Goal: Task Accomplishment & Management: Manage account settings

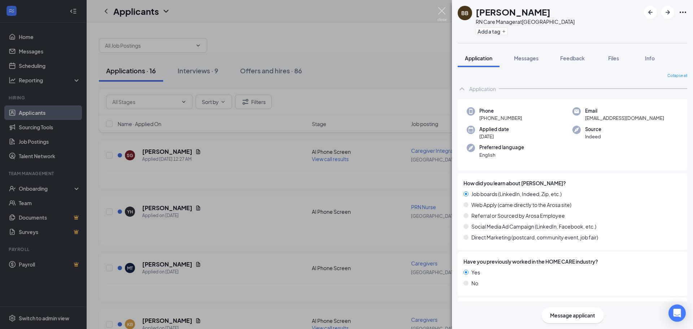
click at [445, 12] on img at bounding box center [441, 14] width 9 height 14
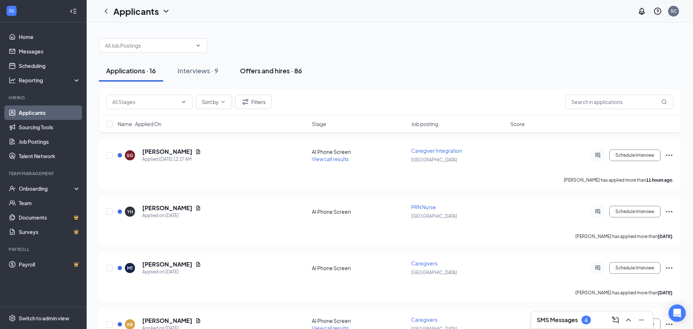
click at [256, 67] on div "Offers and hires · 86" at bounding box center [271, 70] width 62 height 9
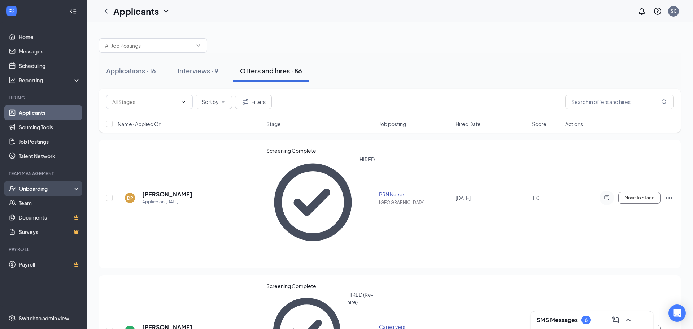
click at [54, 190] on div "Onboarding" at bounding box center [47, 188] width 56 height 7
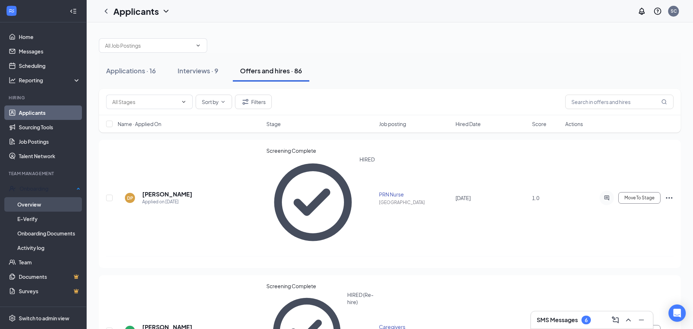
click at [52, 199] on link "Overview" at bounding box center [48, 204] width 63 height 14
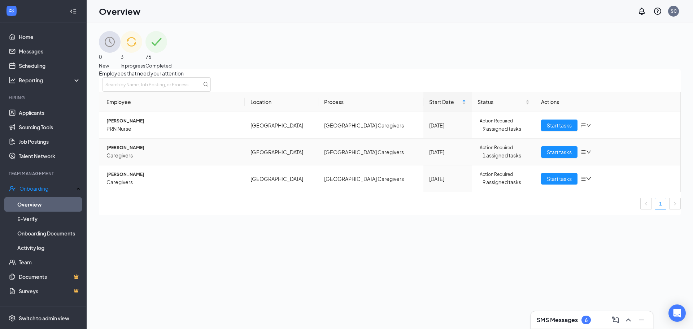
click at [156, 151] on span "[PERSON_NAME]" at bounding box center [172, 147] width 132 height 7
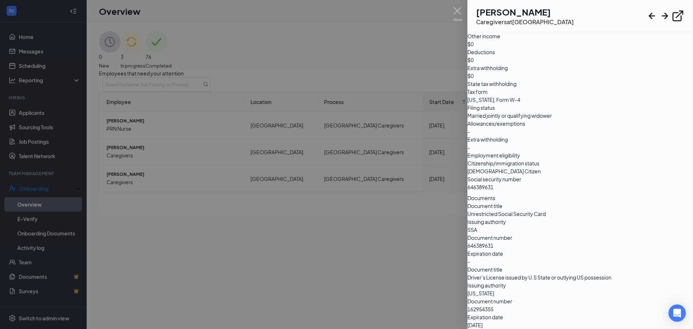
scroll to position [213, 0]
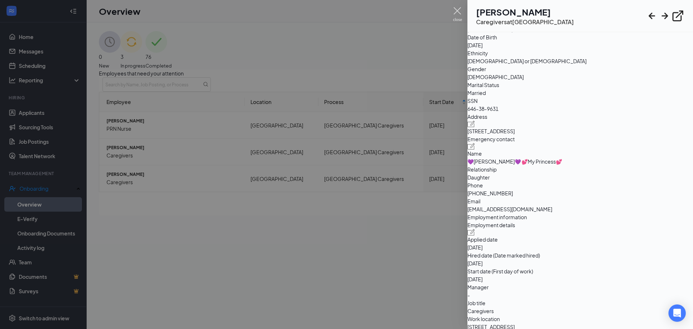
click at [454, 7] on img at bounding box center [457, 14] width 9 height 14
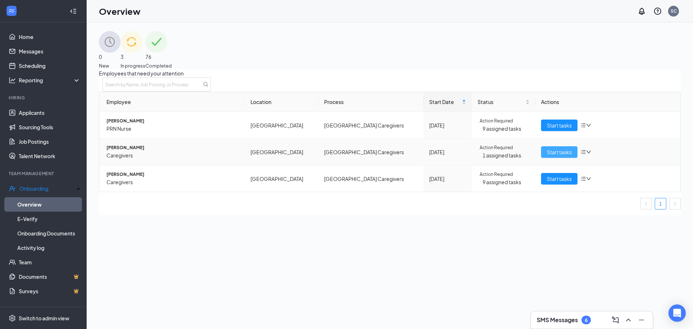
click at [564, 156] on span "Start tasks" at bounding box center [559, 152] width 25 height 8
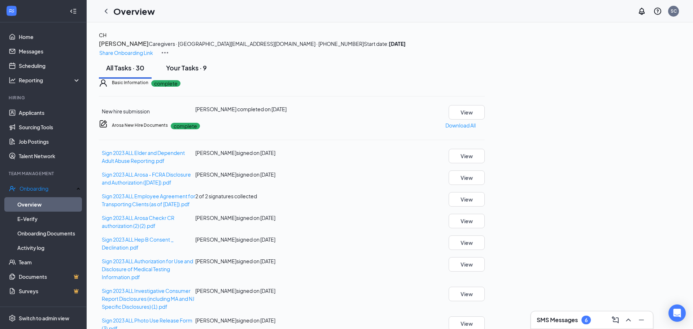
click at [193, 72] on div "Your Tasks · 9" at bounding box center [186, 67] width 41 height 9
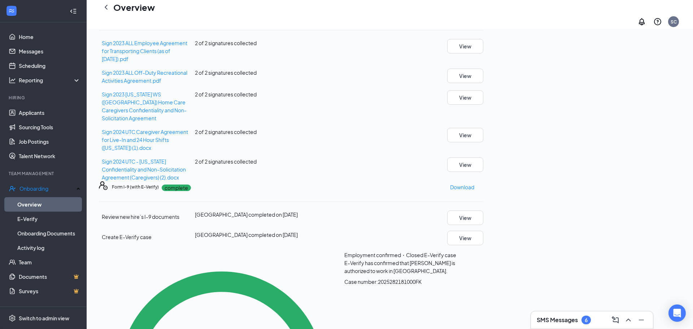
scroll to position [156, 0]
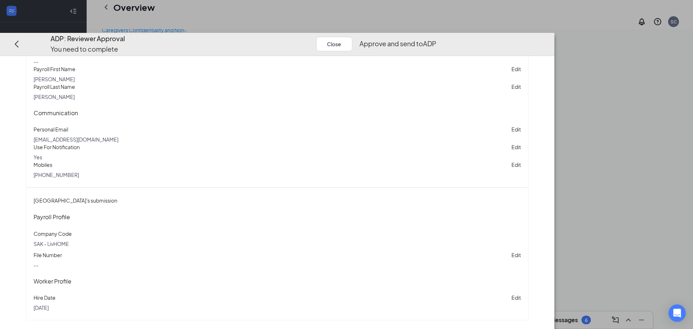
scroll to position [563, 0]
click at [436, 39] on button "Approve and send to ADP" at bounding box center [398, 44] width 77 height 10
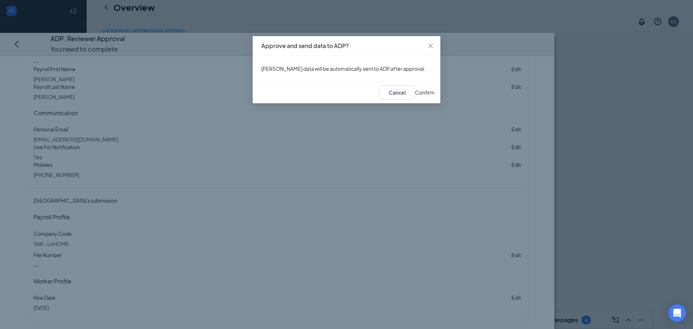
click at [422, 96] on span "Confirm" at bounding box center [424, 92] width 19 height 6
click at [433, 47] on icon "close" at bounding box center [430, 46] width 4 height 4
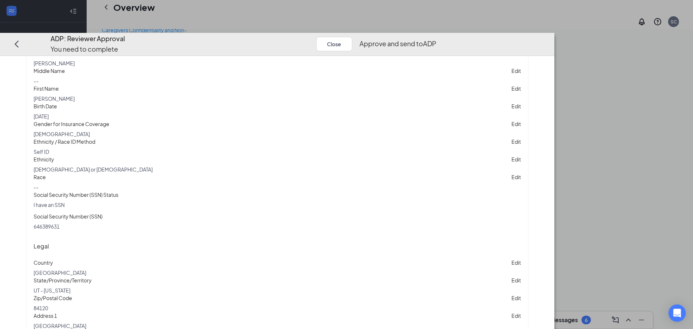
scroll to position [0, 0]
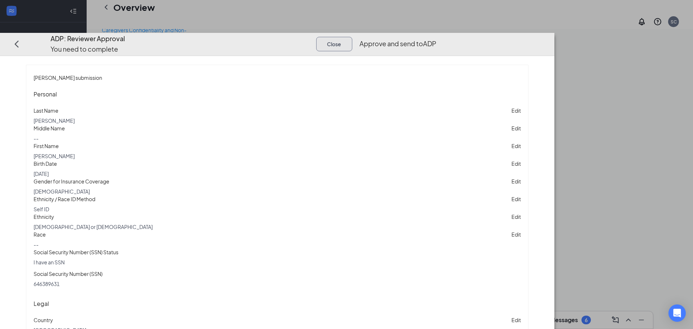
click at [352, 37] on button "Close" at bounding box center [334, 44] width 36 height 14
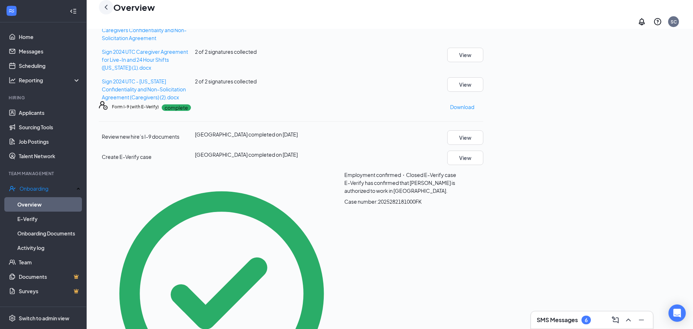
click at [108, 9] on icon "ChevronLeft" at bounding box center [106, 7] width 9 height 9
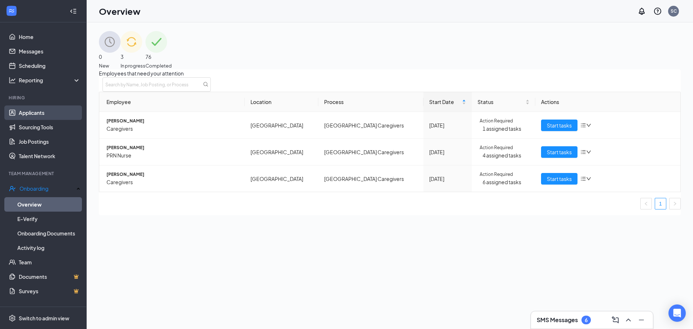
click at [35, 114] on link "Applicants" at bounding box center [50, 112] width 62 height 14
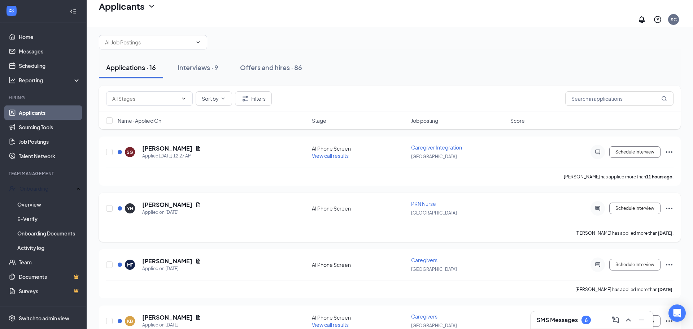
scroll to position [58, 0]
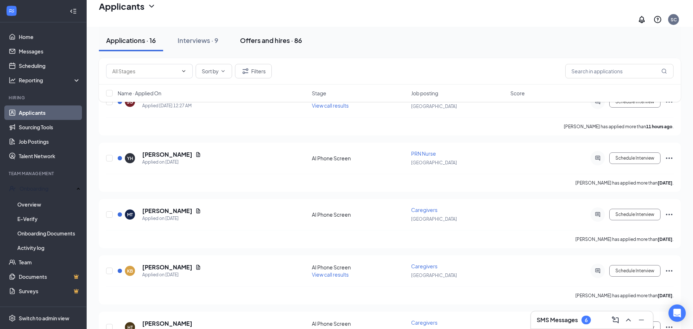
click at [266, 38] on div "Offers and hires · 86" at bounding box center [271, 40] width 62 height 9
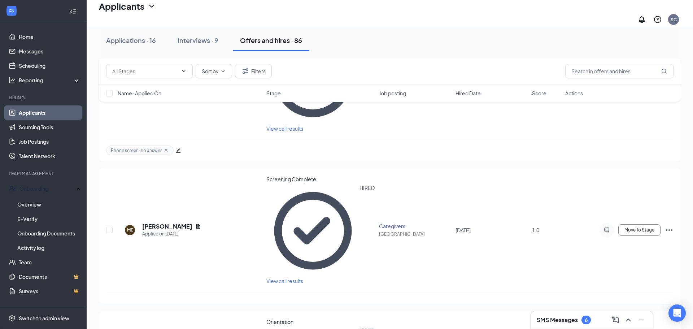
scroll to position [682, 0]
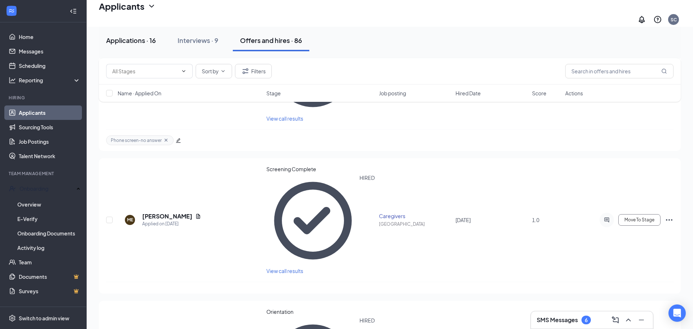
click at [136, 40] on div "Applications · 16" at bounding box center [131, 40] width 50 height 9
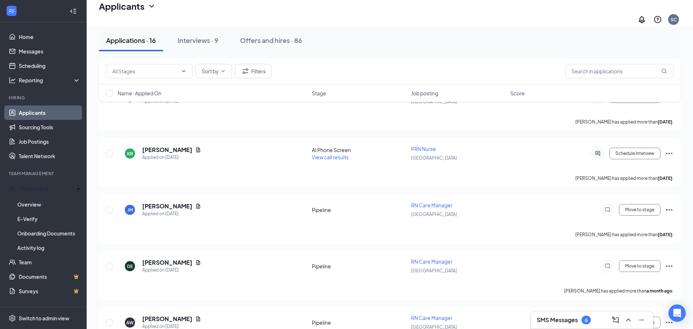
scroll to position [403, 0]
click at [191, 44] on div "Interviews · 9" at bounding box center [198, 40] width 41 height 9
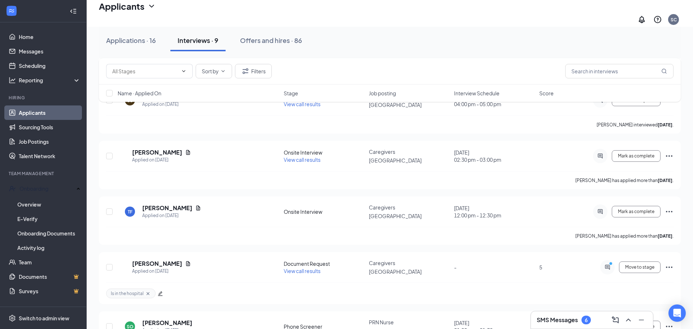
scroll to position [289, 0]
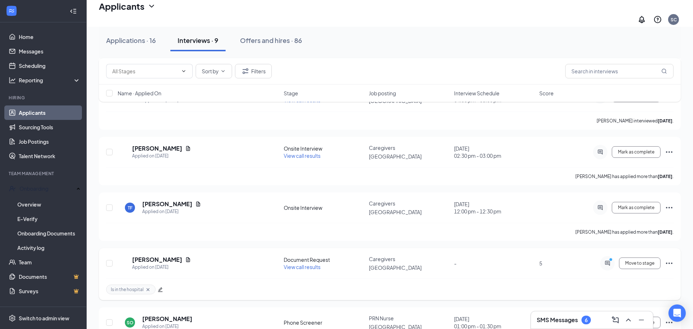
click at [146, 287] on icon "Cross" at bounding box center [148, 290] width 6 height 6
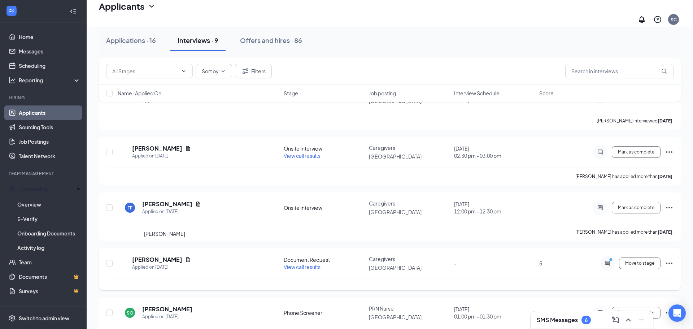
click at [156, 256] on h5 "[PERSON_NAME]" at bounding box center [157, 260] width 50 height 8
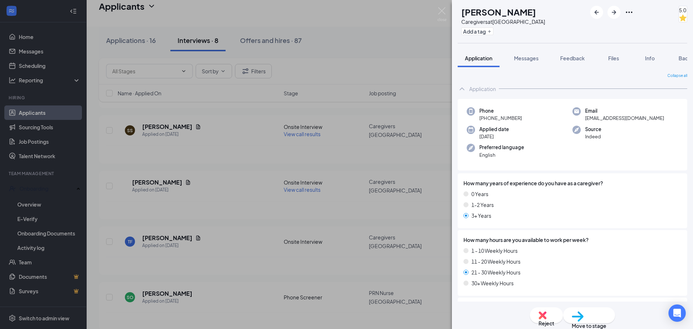
scroll to position [253, 0]
click at [446, 14] on img at bounding box center [441, 14] width 9 height 14
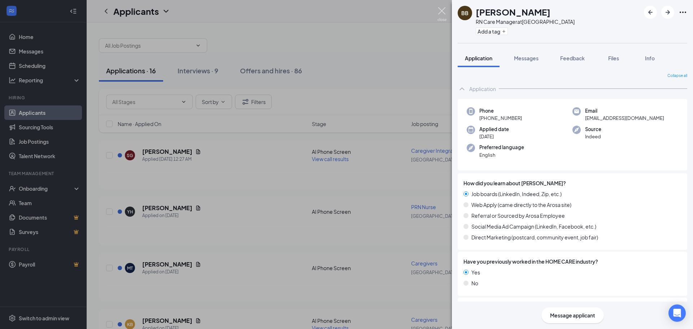
click at [441, 15] on img at bounding box center [441, 14] width 9 height 14
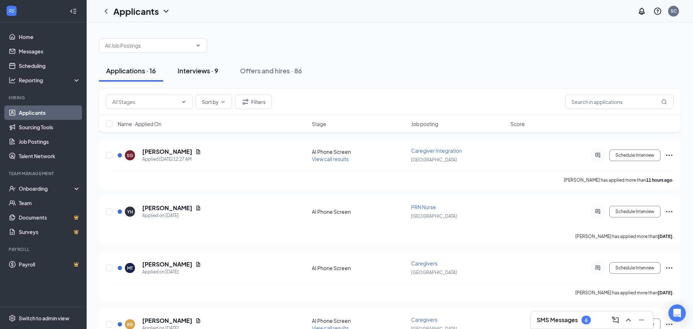
click at [191, 68] on div "Interviews · 9" at bounding box center [198, 70] width 41 height 9
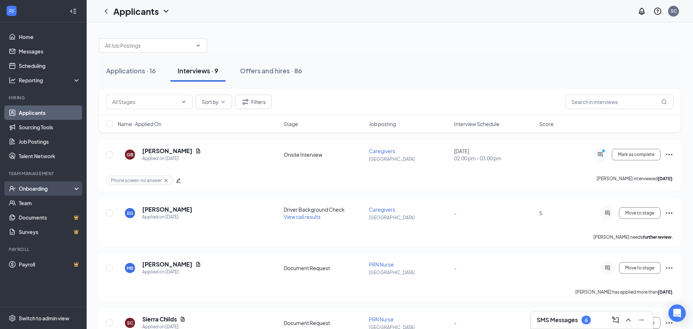
click at [38, 194] on div "Onboarding" at bounding box center [43, 188] width 87 height 14
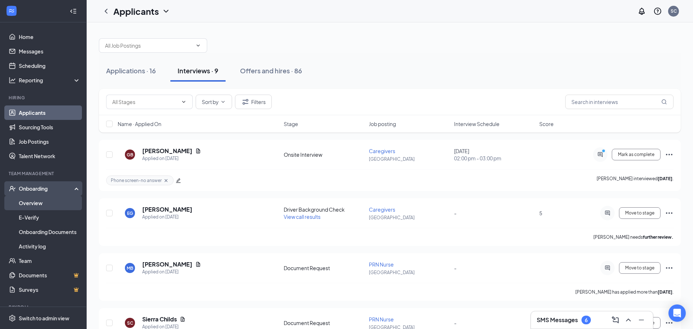
click at [39, 208] on link "Overview" at bounding box center [50, 203] width 62 height 14
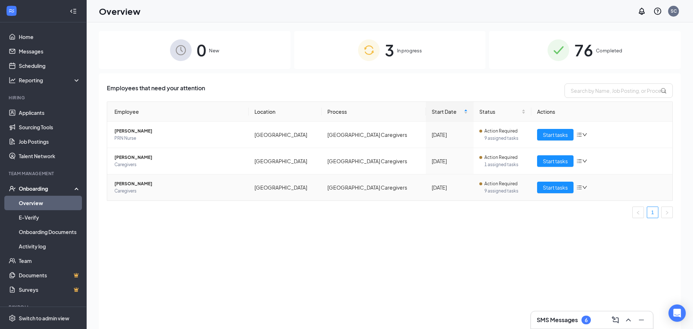
click at [584, 187] on icon "down" at bounding box center [584, 187] width 5 height 5
click at [506, 244] on div "Employees that need your attention Employee Location Process Start Date Status …" at bounding box center [390, 210] width 582 height 274
click at [549, 187] on span "Start tasks" at bounding box center [555, 187] width 25 height 8
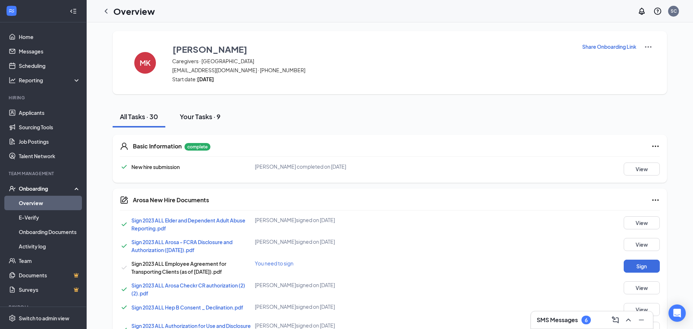
click at [207, 122] on button "Your Tasks · 9" at bounding box center [200, 117] width 55 height 22
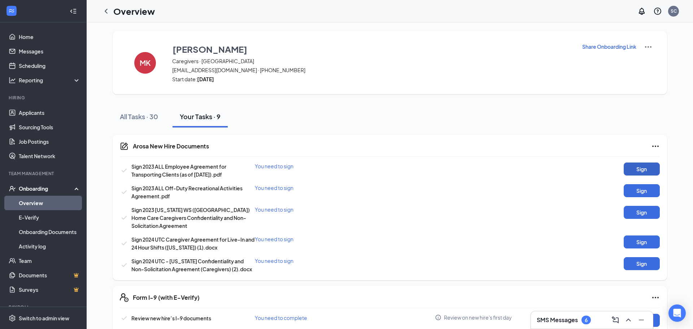
click at [643, 171] on button "Sign" at bounding box center [642, 168] width 36 height 13
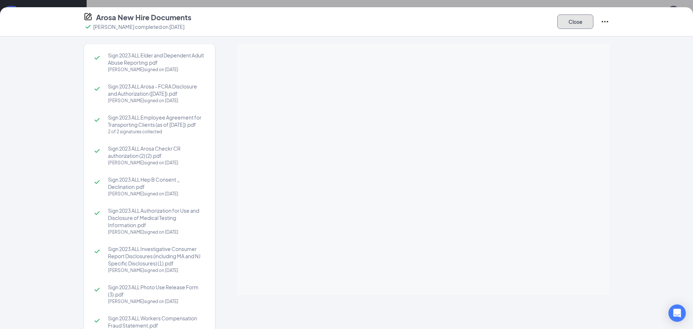
click at [572, 19] on button "Close" at bounding box center [575, 21] width 36 height 14
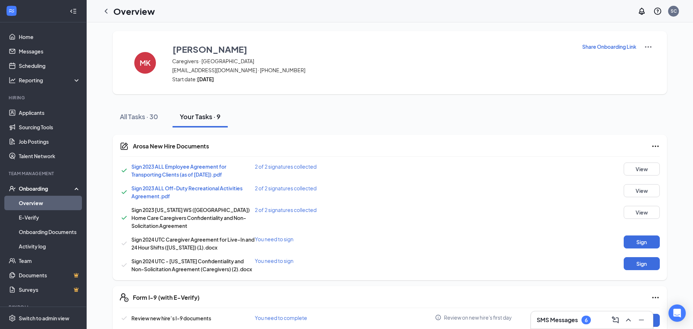
click at [36, 201] on link "Overview" at bounding box center [50, 203] width 62 height 14
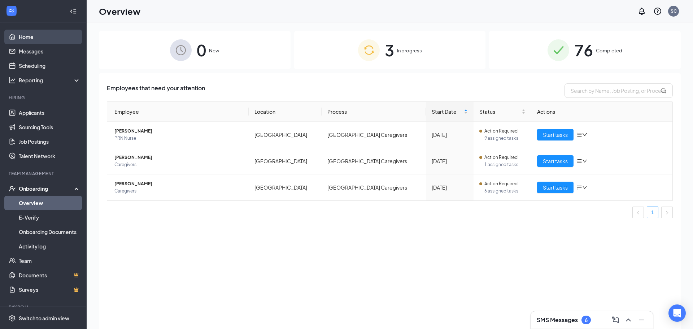
click at [59, 30] on link "Home" at bounding box center [50, 37] width 62 height 14
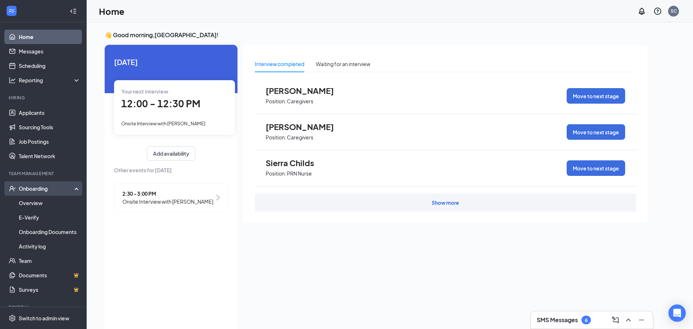
click at [42, 190] on div "Onboarding" at bounding box center [47, 188] width 56 height 7
click at [42, 113] on link "Applicants" at bounding box center [50, 112] width 62 height 14
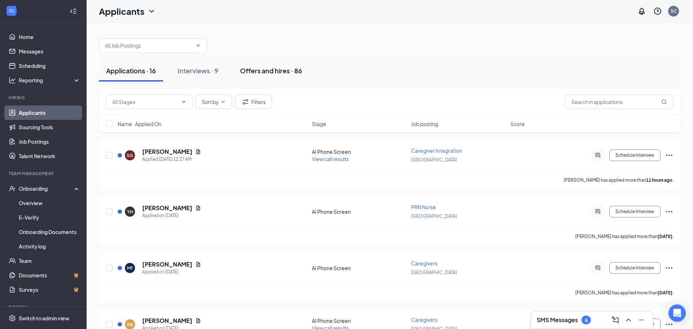
click at [265, 70] on div "Offers and hires · 86" at bounding box center [271, 70] width 62 height 9
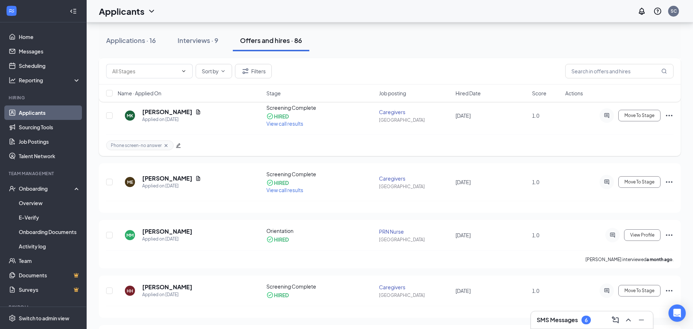
scroll to position [501, 0]
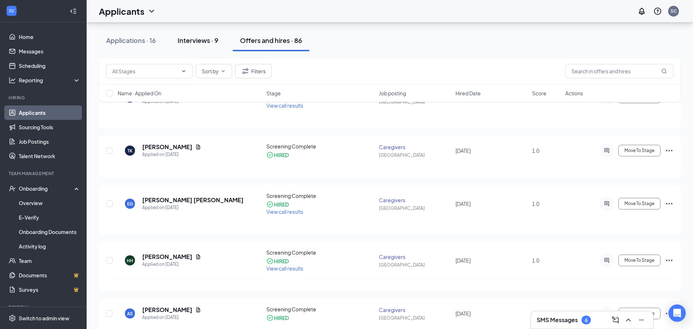
click at [201, 45] on button "Interviews · 9" at bounding box center [197, 41] width 55 height 22
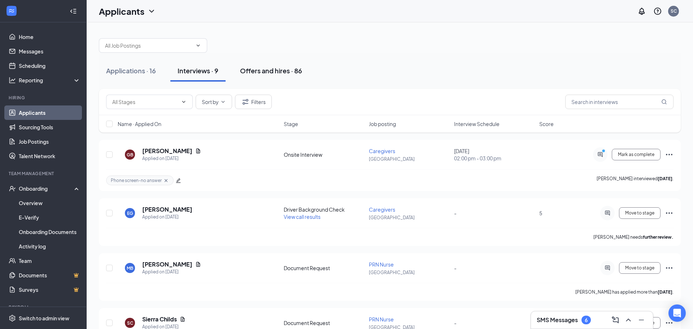
click at [263, 73] on div "Offers and hires · 86" at bounding box center [271, 70] width 62 height 9
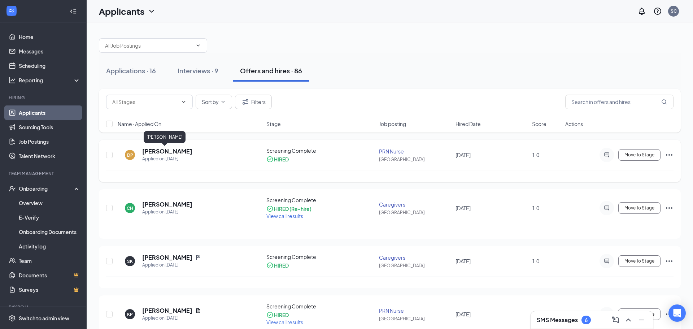
click at [170, 153] on h5 "[PERSON_NAME]" at bounding box center [167, 151] width 50 height 8
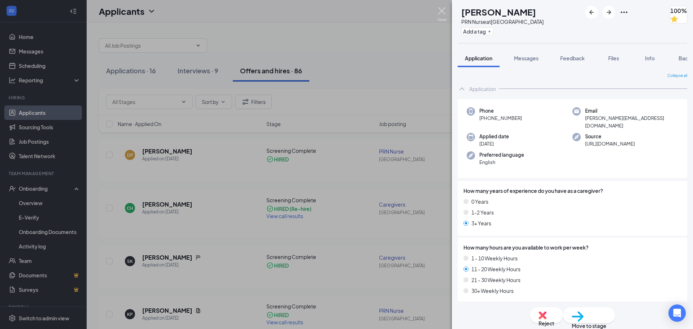
click at [444, 14] on img at bounding box center [441, 14] width 9 height 14
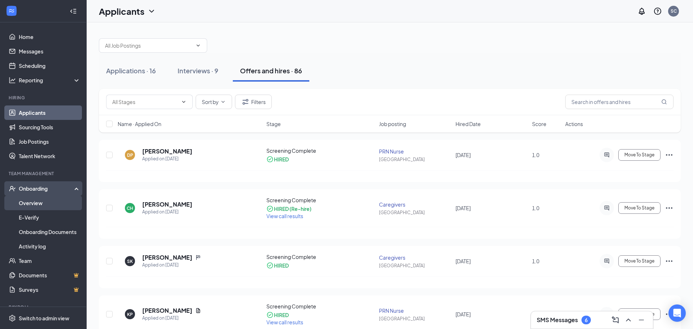
click at [36, 206] on link "Overview" at bounding box center [50, 203] width 62 height 14
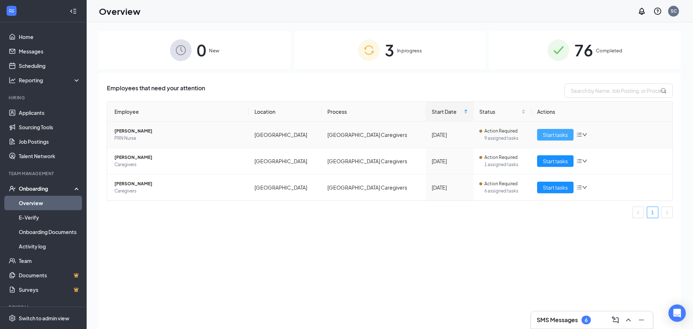
click at [559, 136] on span "Start tasks" at bounding box center [555, 135] width 25 height 8
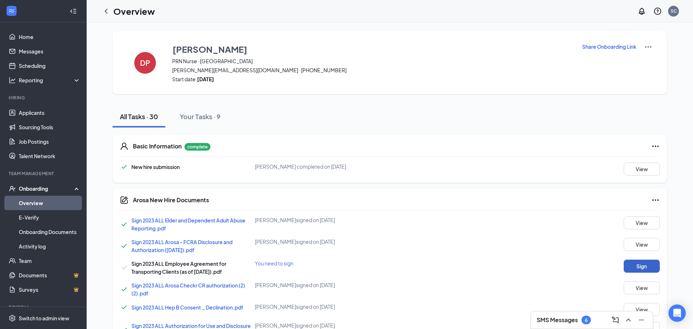
click at [644, 265] on button "Sign" at bounding box center [642, 266] width 36 height 13
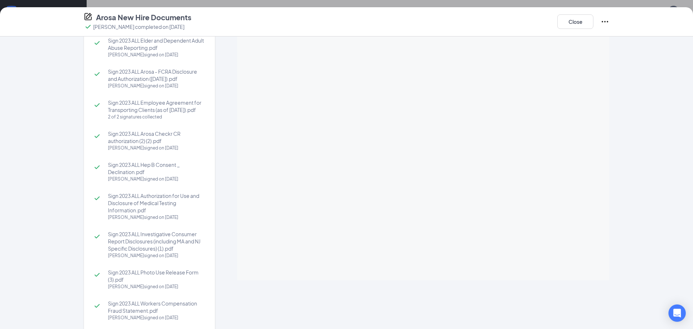
scroll to position [60, 0]
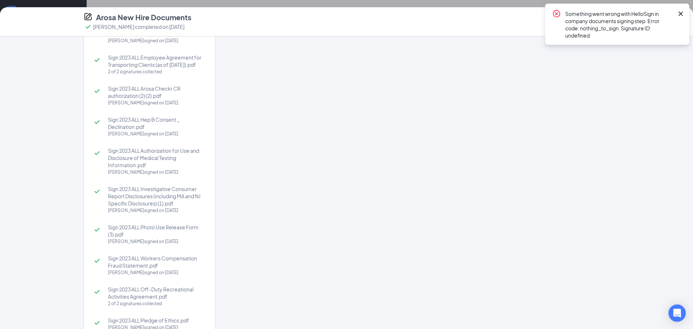
click at [683, 13] on icon "Cross" at bounding box center [680, 13] width 9 height 9
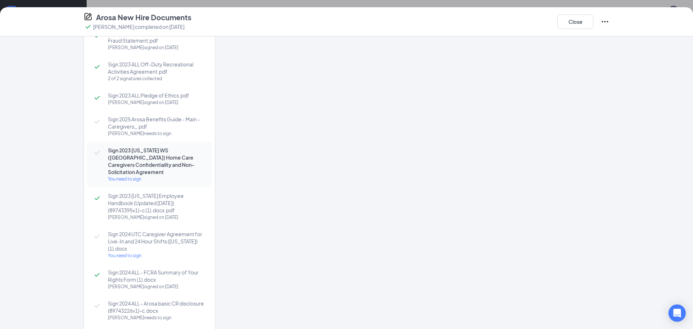
scroll to position [279, 0]
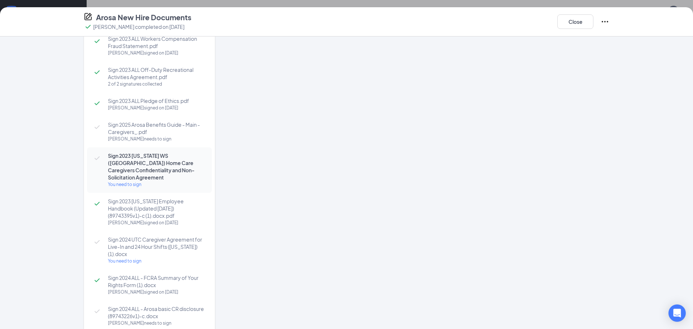
click at [129, 181] on div "You need to sign" at bounding box center [156, 184] width 97 height 7
click at [564, 18] on button "Close" at bounding box center [575, 21] width 36 height 14
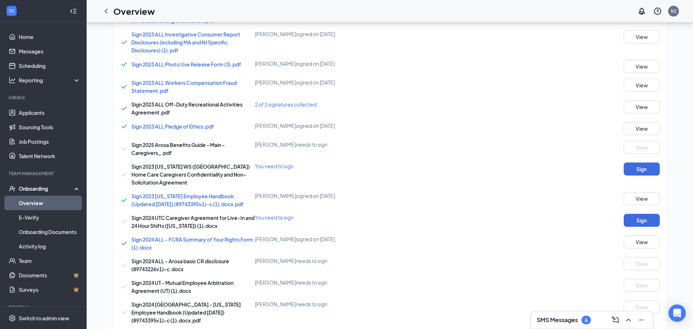
scroll to position [325, 0]
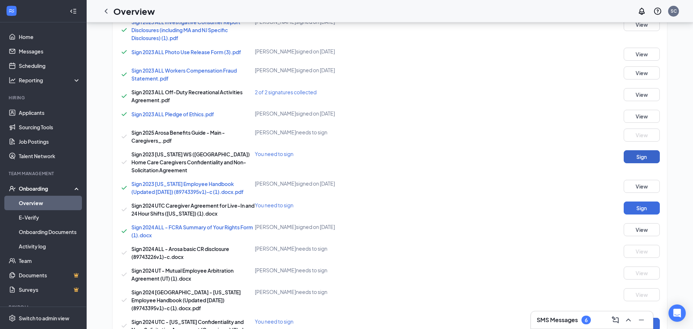
click at [633, 156] on button "Sign" at bounding box center [642, 156] width 36 height 13
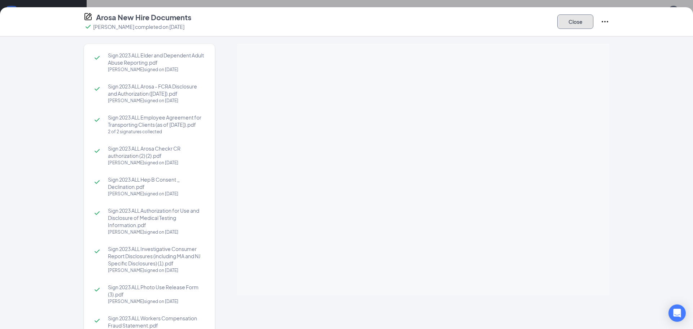
click at [592, 22] on button "Close" at bounding box center [575, 21] width 36 height 14
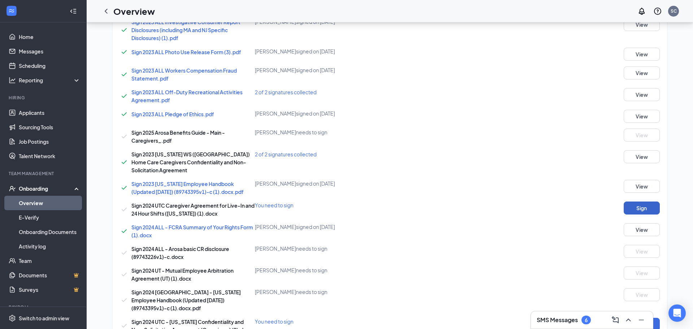
click at [639, 209] on button "Sign" at bounding box center [642, 207] width 36 height 13
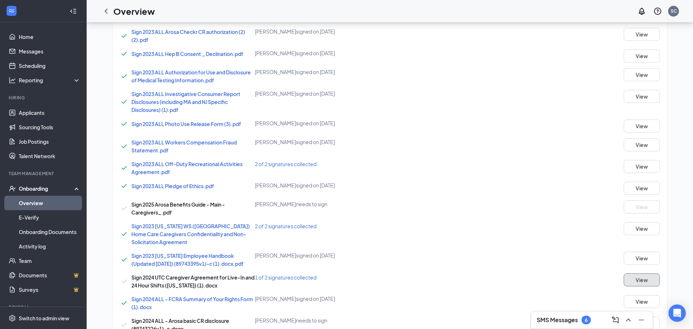
scroll to position [253, 0]
click at [52, 201] on link "Overview" at bounding box center [50, 203] width 62 height 14
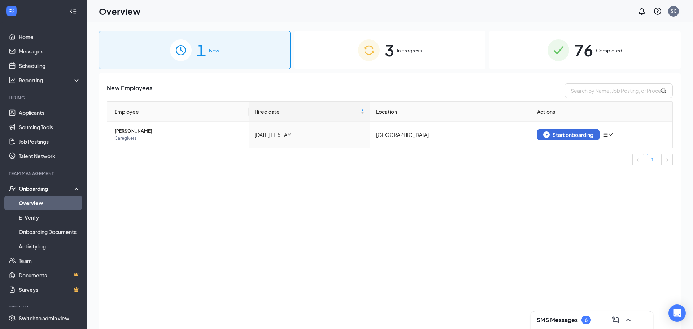
click at [398, 51] on span "In progress" at bounding box center [409, 50] width 25 height 7
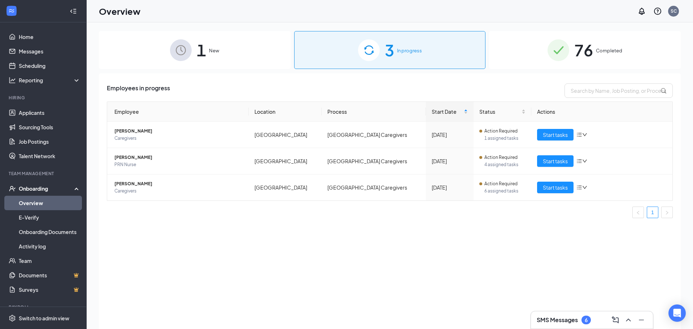
click at [228, 52] on div "1 New" at bounding box center [195, 50] width 192 height 38
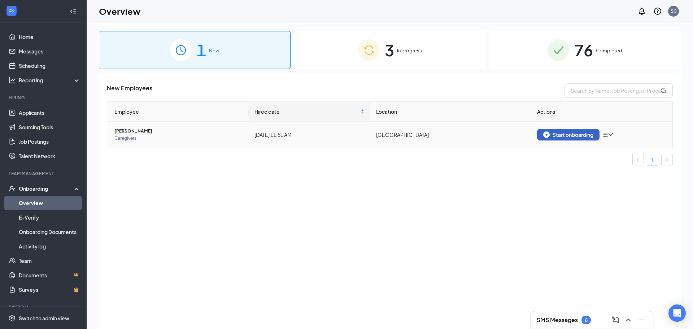
click at [585, 137] on div "Start onboarding" at bounding box center [568, 134] width 50 height 6
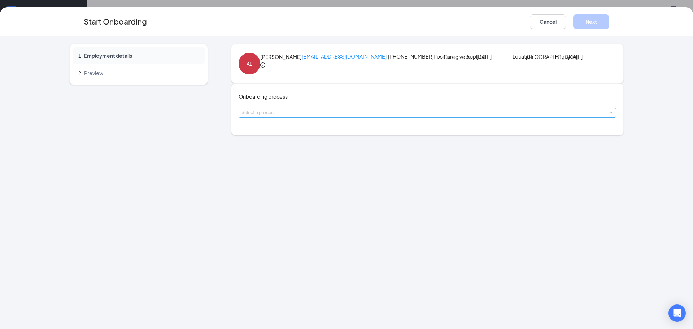
click at [353, 116] on div "Select a process" at bounding box center [425, 112] width 369 height 7
click at [559, 23] on button "Cancel" at bounding box center [548, 21] width 36 height 14
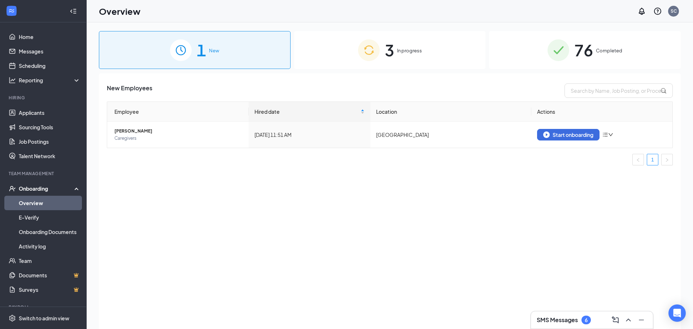
click at [359, 52] on img at bounding box center [369, 50] width 22 height 22
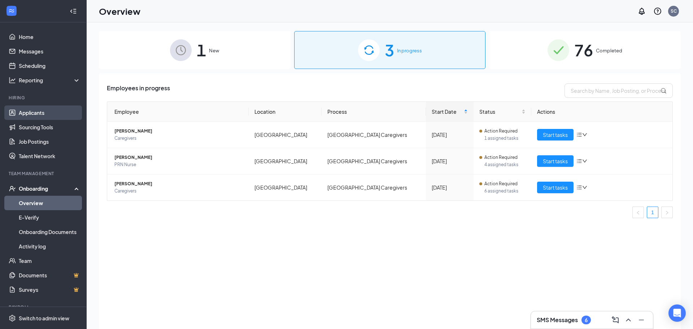
click at [41, 114] on link "Applicants" at bounding box center [50, 112] width 62 height 14
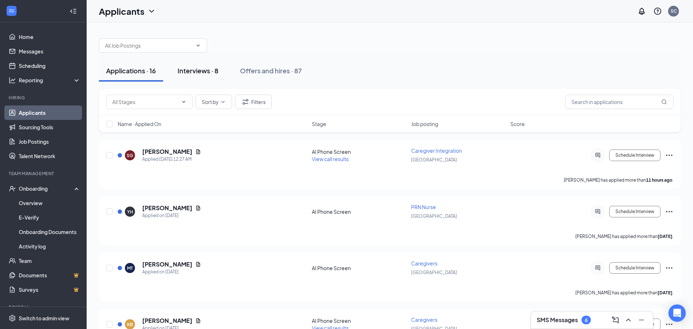
click at [205, 66] on div "Interviews · 8" at bounding box center [198, 70] width 41 height 9
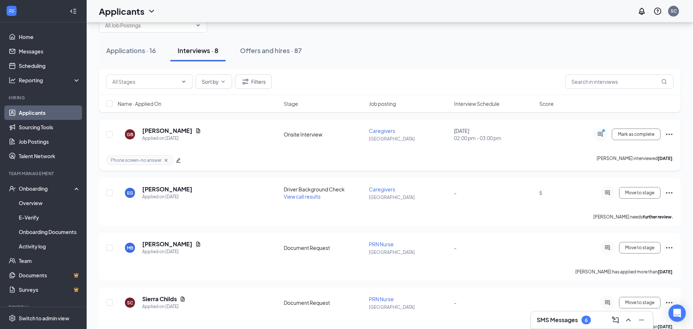
scroll to position [26, 0]
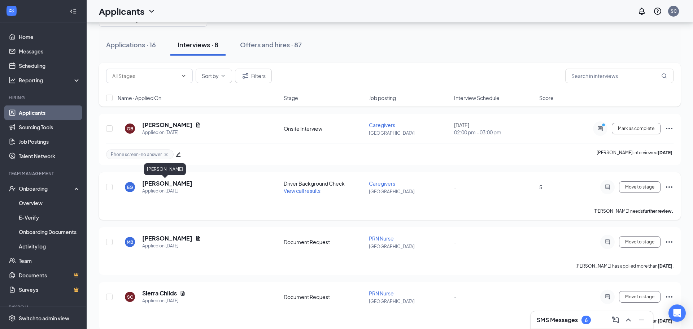
click at [162, 186] on h5 "[PERSON_NAME]" at bounding box center [167, 183] width 50 height 8
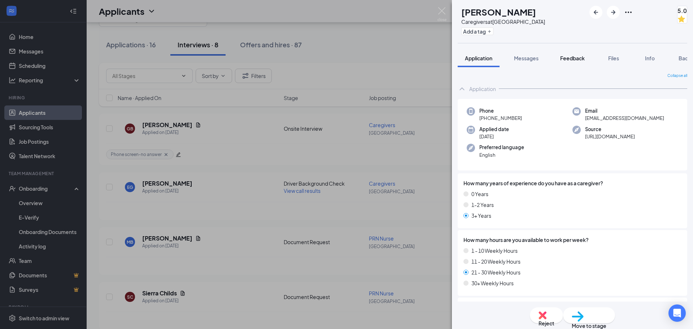
click at [572, 56] on span "Feedback" at bounding box center [572, 58] width 25 height 6
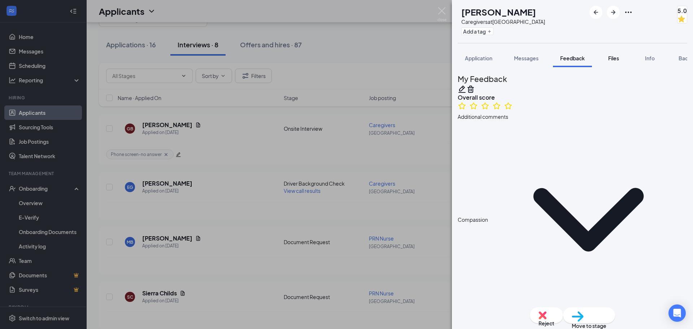
click at [618, 58] on span "Files" at bounding box center [613, 58] width 11 height 6
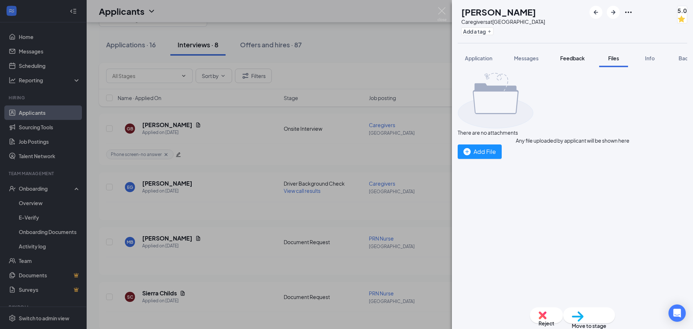
click at [571, 60] on span "Feedback" at bounding box center [572, 58] width 25 height 6
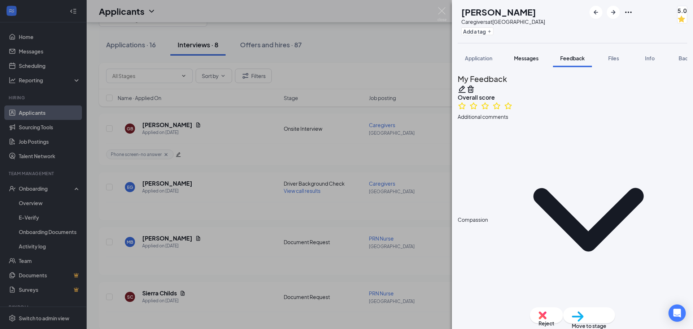
click at [527, 57] on span "Messages" at bounding box center [526, 58] width 25 height 6
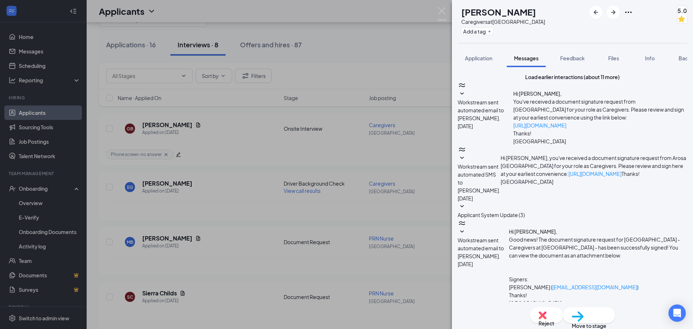
scroll to position [114, 0]
click at [485, 56] on span "Application" at bounding box center [478, 58] width 27 height 6
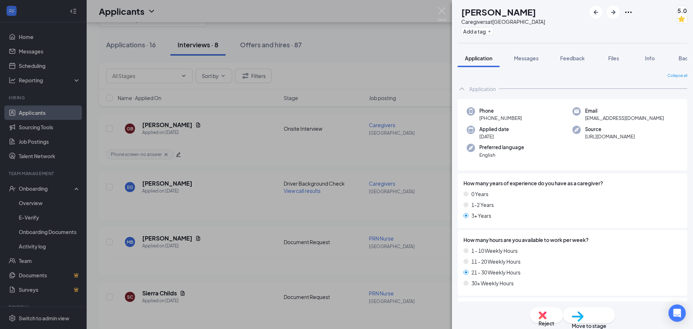
click at [441, 8] on img at bounding box center [441, 14] width 9 height 14
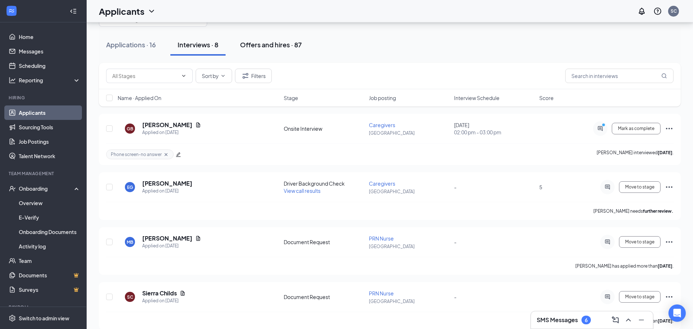
click at [264, 51] on button "Offers and hires · 87" at bounding box center [271, 45] width 76 height 22
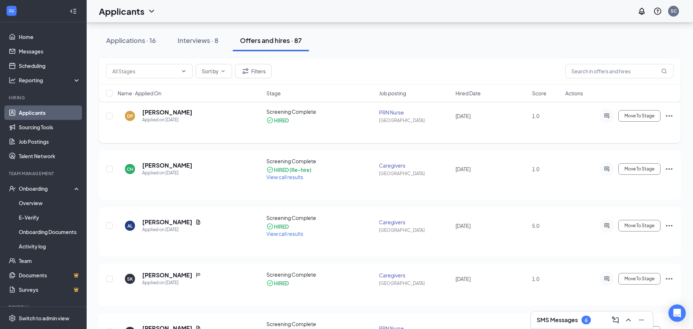
scroll to position [40, 0]
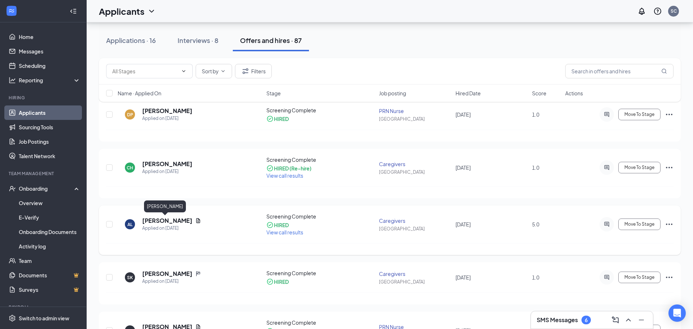
click at [169, 223] on h5 "[PERSON_NAME]" at bounding box center [167, 221] width 50 height 8
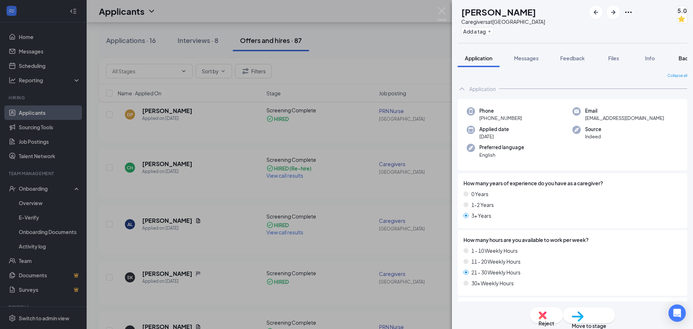
click at [676, 59] on button "Background" at bounding box center [693, 58] width 44 height 18
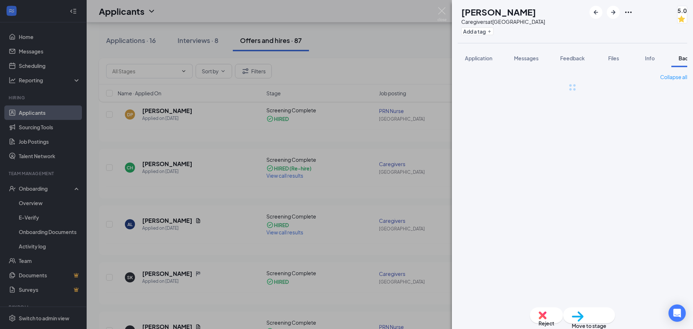
scroll to position [0, 30]
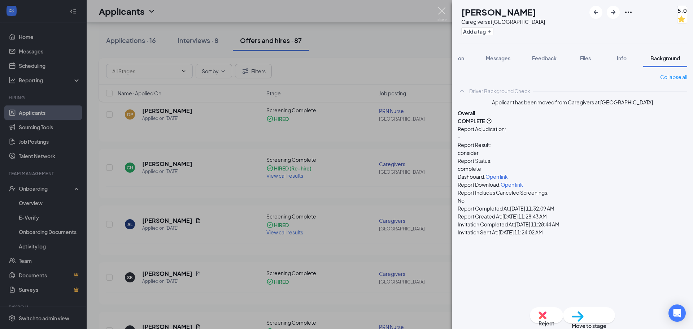
click at [442, 10] on img at bounding box center [441, 14] width 9 height 14
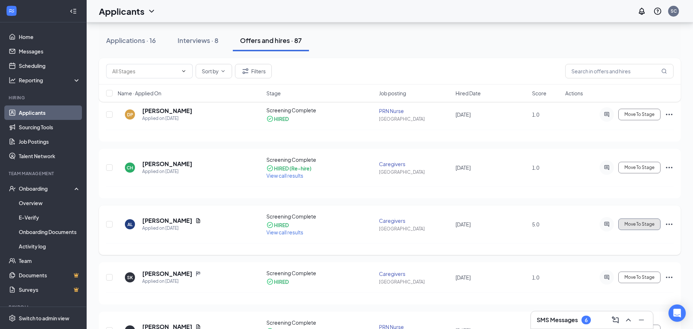
click at [636, 223] on span "Move To Stage" at bounding box center [639, 224] width 30 height 5
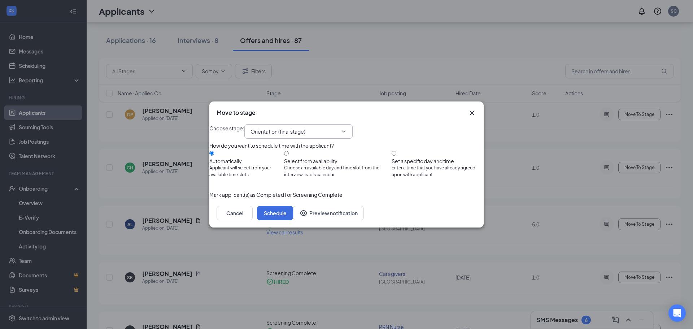
click at [347, 128] on icon "ChevronDown" at bounding box center [344, 131] width 6 height 6
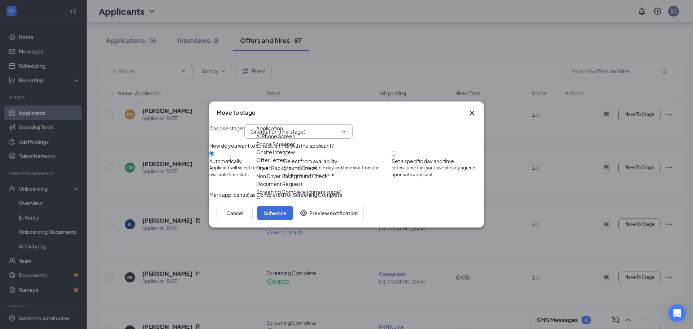
click at [423, 124] on div "Choose stage : Orientation (final stage) Application AI Phone Screen Phone Scre…" at bounding box center [346, 131] width 274 height 14
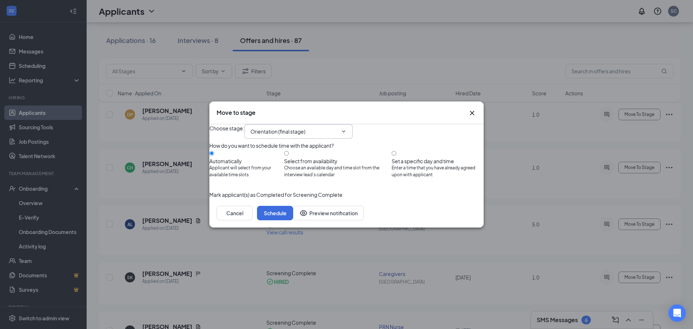
click at [471, 109] on icon "Cross" at bounding box center [472, 113] width 9 height 9
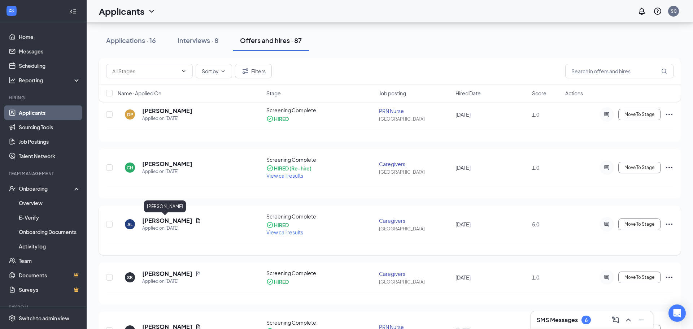
click at [165, 221] on h5 "[PERSON_NAME]" at bounding box center [167, 221] width 50 height 8
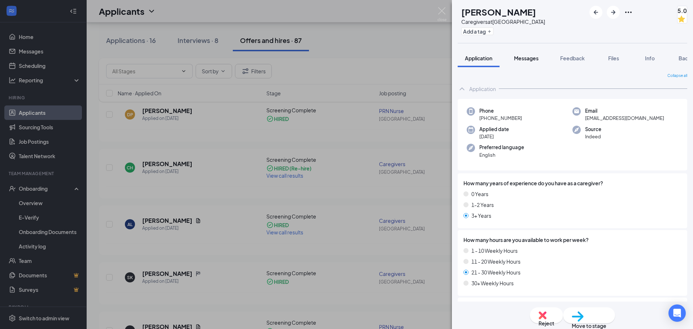
click at [526, 56] on span "Messages" at bounding box center [526, 58] width 25 height 6
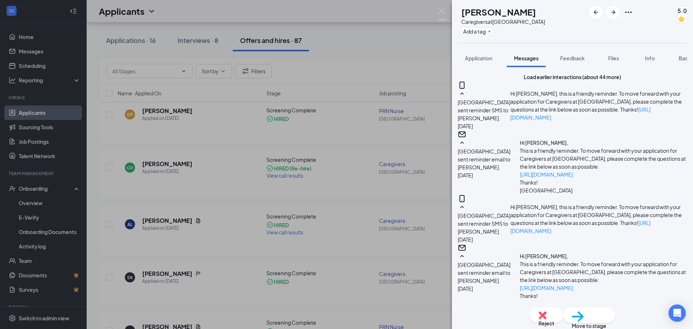
scroll to position [435, 0]
click at [583, 57] on span "Feedback" at bounding box center [572, 58] width 25 height 6
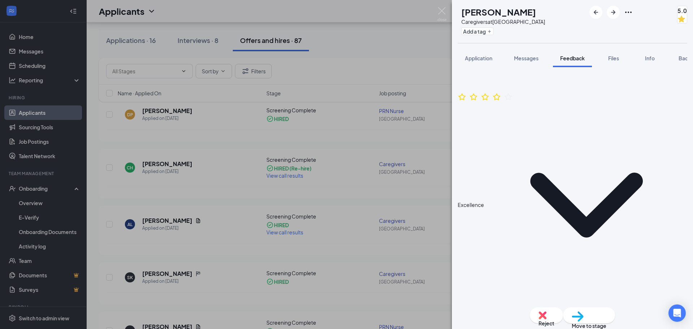
scroll to position [348, 0]
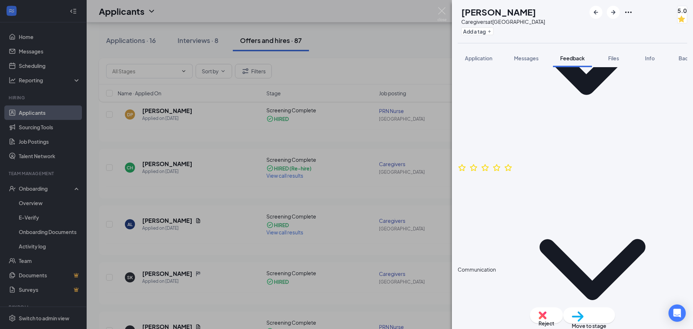
scroll to position [373, 0]
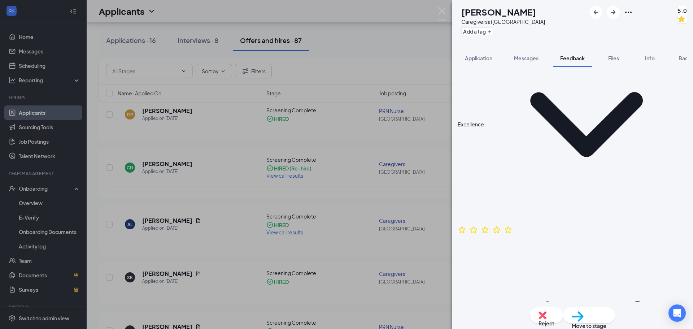
scroll to position [305, 0]
click at [447, 12] on div "AL [PERSON_NAME] Caregivers at [GEOGRAPHIC_DATA] Add a tag 5.0 Application Mess…" at bounding box center [346, 164] width 693 height 329
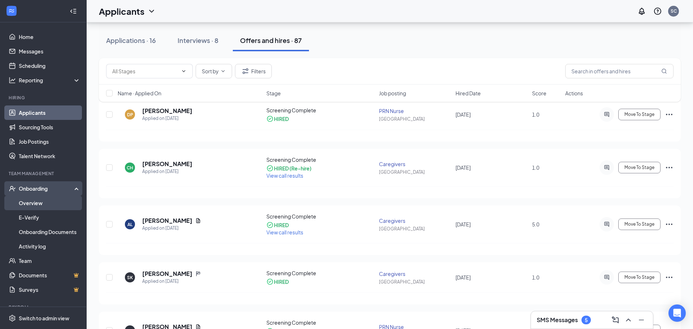
click at [49, 205] on link "Overview" at bounding box center [50, 203] width 62 height 14
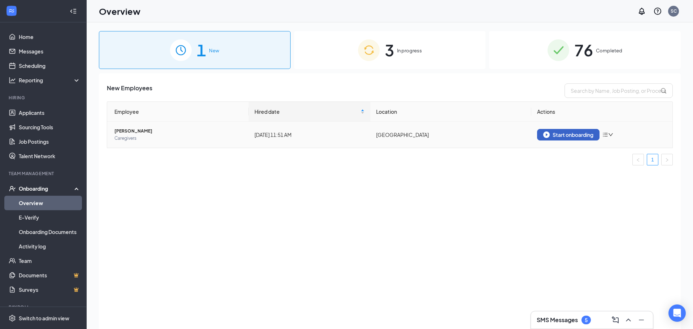
click at [584, 134] on div "Start onboarding" at bounding box center [568, 134] width 50 height 6
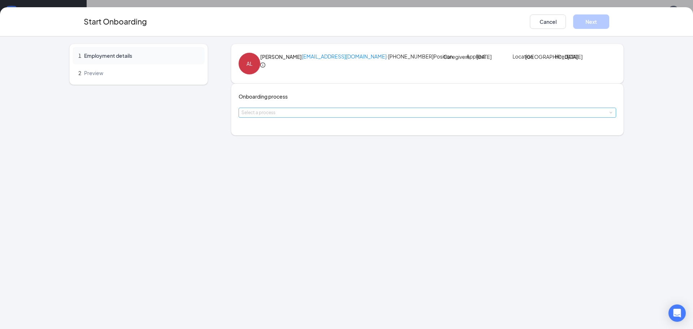
click at [315, 116] on div "Select a process" at bounding box center [425, 112] width 369 height 7
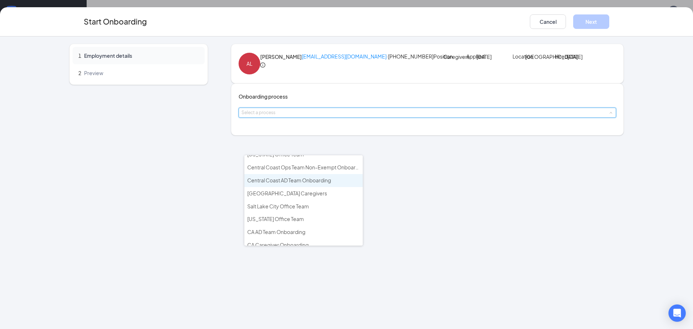
scroll to position [73, 0]
click at [395, 200] on div "1 Employment details 2 Preview AL [PERSON_NAME] [EMAIL_ADDRESS][DOMAIN_NAME] · …" at bounding box center [346, 182] width 693 height 292
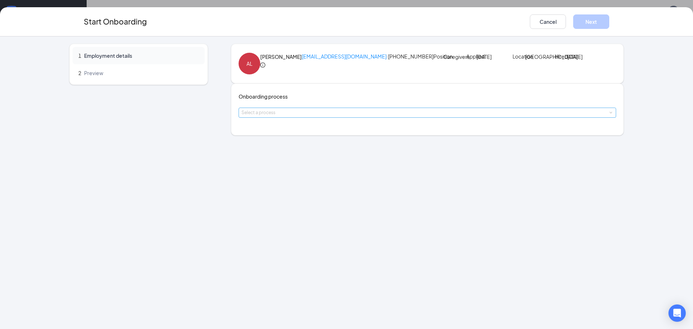
click at [320, 116] on div "Select a process" at bounding box center [425, 112] width 369 height 7
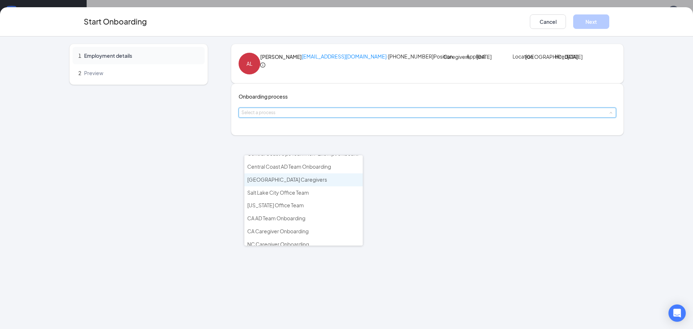
scroll to position [95, 0]
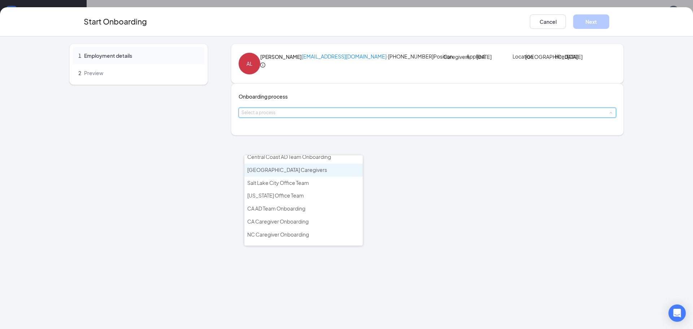
click at [296, 170] on li "[GEOGRAPHIC_DATA] Caregivers" at bounding box center [303, 170] width 118 height 13
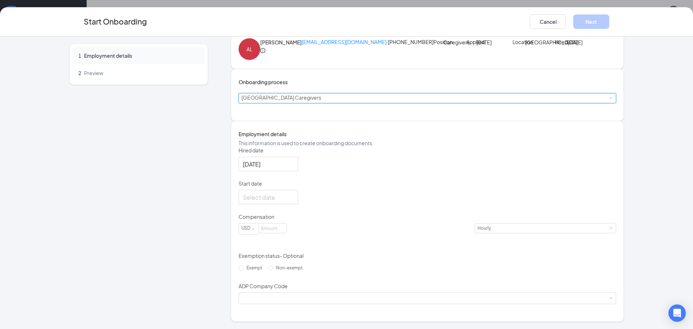
scroll to position [61, 0]
click at [294, 196] on div at bounding box center [268, 197] width 51 height 9
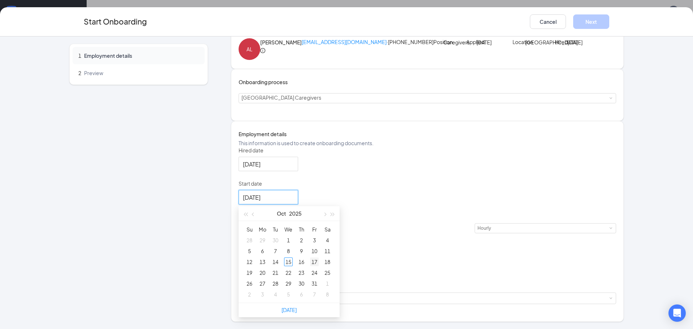
type input "[DATE]"
click at [319, 261] on div "17" at bounding box center [314, 261] width 9 height 9
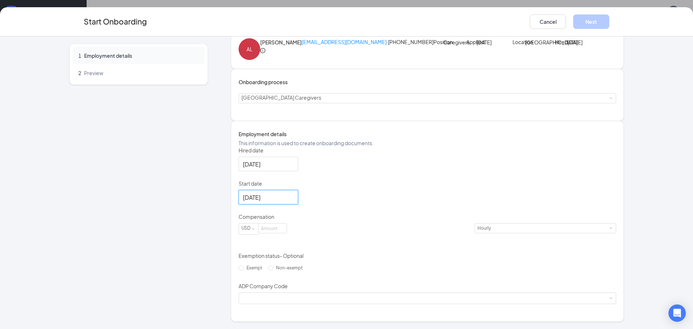
scroll to position [32, 0]
click at [287, 227] on input at bounding box center [272, 227] width 28 height 9
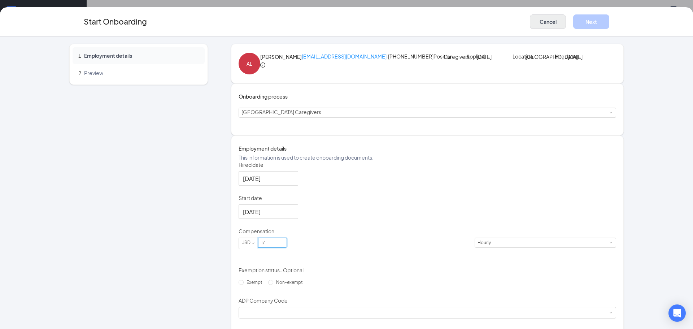
type input "17"
click at [543, 19] on button "Cancel" at bounding box center [548, 21] width 36 height 14
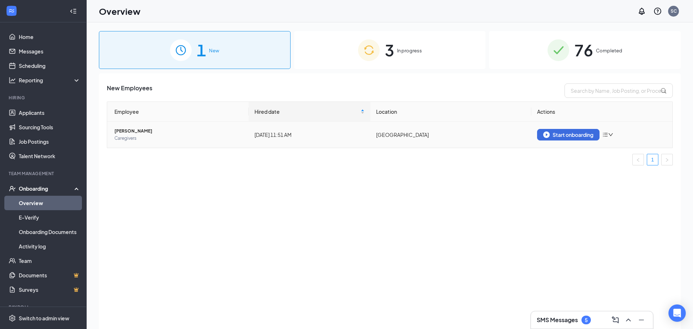
click at [133, 134] on span "[PERSON_NAME]" at bounding box center [178, 130] width 128 height 7
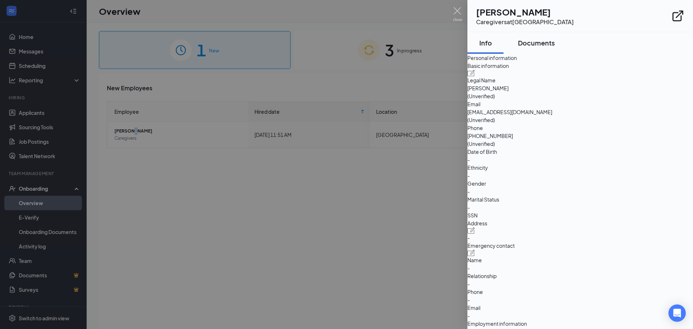
click at [549, 40] on div "Documents" at bounding box center [536, 42] width 37 height 9
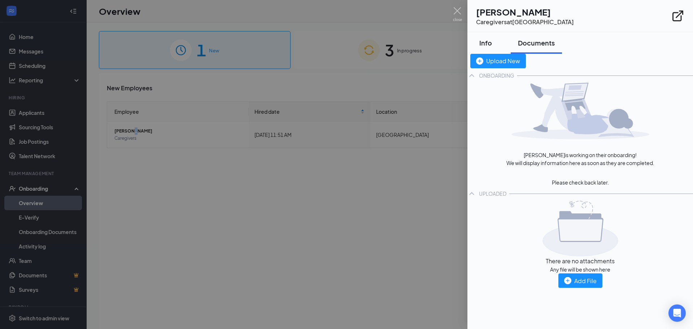
click at [490, 43] on div "Info" at bounding box center [486, 42] width 22 height 9
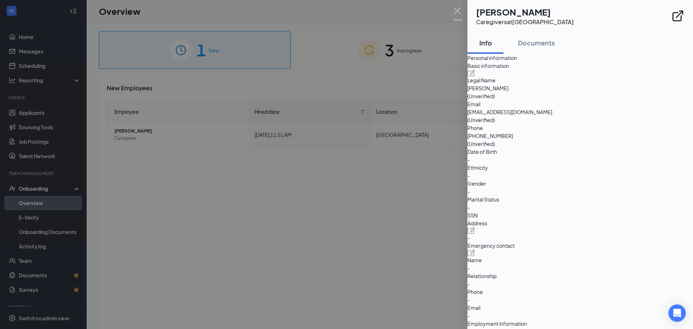
click at [463, 10] on div at bounding box center [346, 164] width 693 height 329
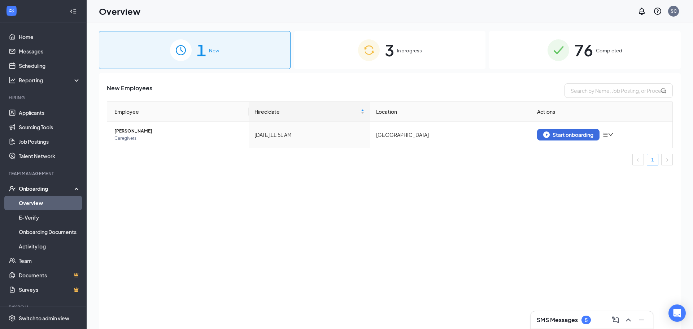
click at [383, 58] on div "3 In progress" at bounding box center [390, 50] width 192 height 38
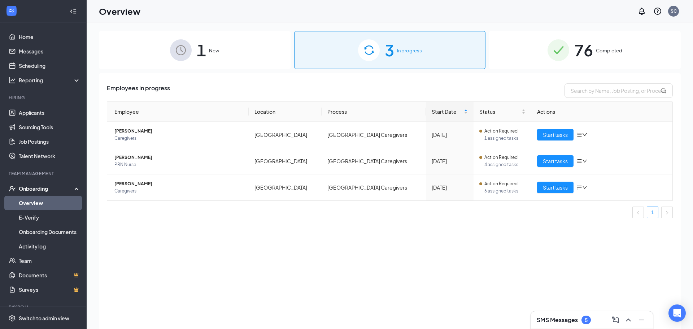
click at [193, 52] on div "1 New" at bounding box center [195, 50] width 192 height 38
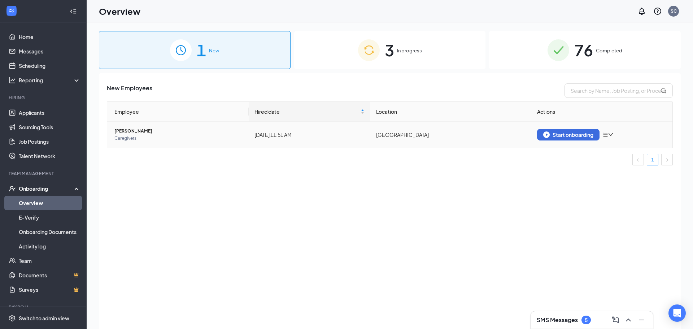
click at [127, 131] on span "[PERSON_NAME]" at bounding box center [178, 130] width 128 height 7
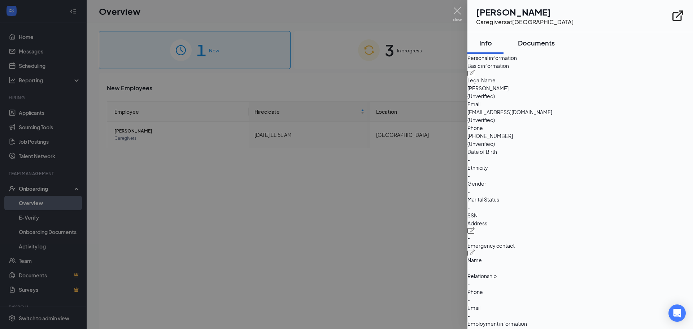
click at [555, 42] on div "Documents" at bounding box center [536, 42] width 37 height 9
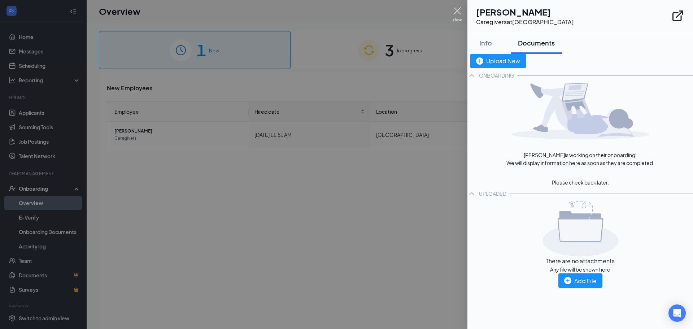
click at [461, 12] on img at bounding box center [457, 14] width 9 height 14
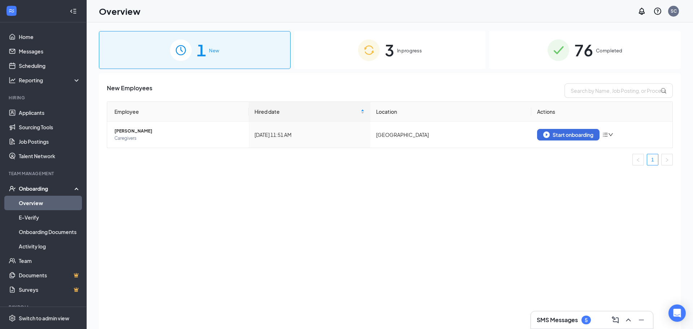
click at [401, 45] on div "3 In progress" at bounding box center [390, 50] width 192 height 38
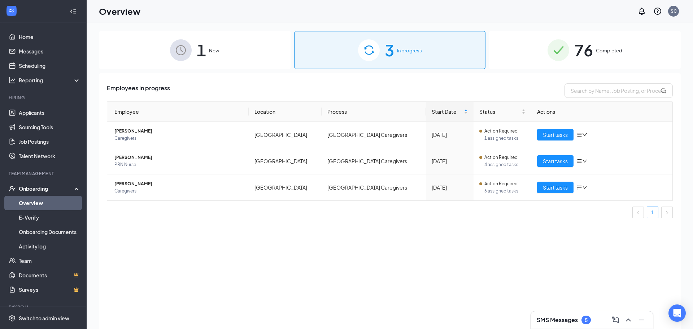
click at [603, 46] on div "76 Completed" at bounding box center [585, 50] width 192 height 38
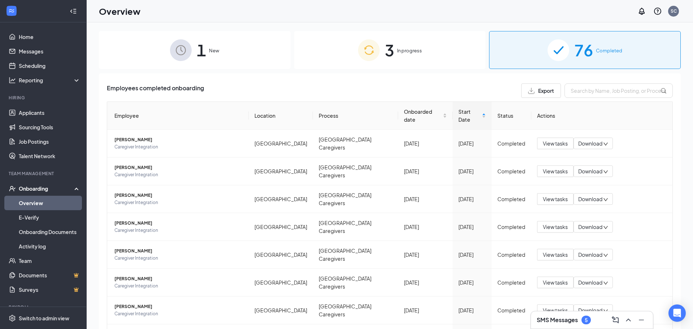
click at [353, 49] on div "3 In progress" at bounding box center [390, 50] width 192 height 38
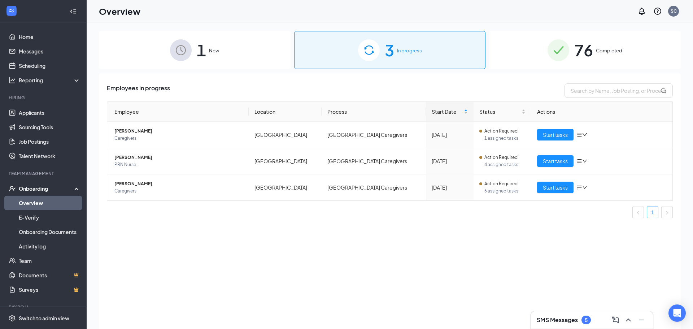
click at [210, 43] on div "1 New" at bounding box center [195, 50] width 192 height 38
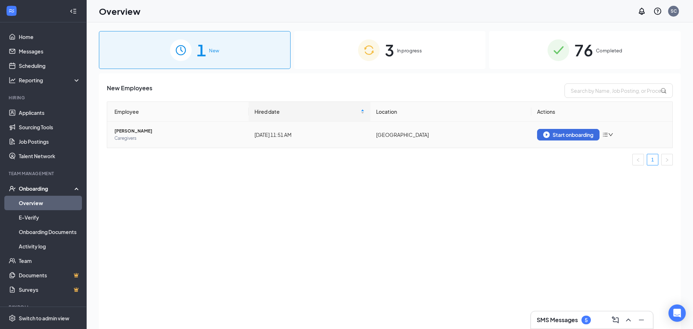
click at [612, 136] on icon "down" at bounding box center [610, 134] width 5 height 5
click at [542, 180] on div "New Employees Employee Hired date Location Actions [PERSON_NAME] Caregivers [DA…" at bounding box center [390, 210] width 582 height 274
click at [119, 134] on span "[PERSON_NAME]" at bounding box center [178, 130] width 128 height 7
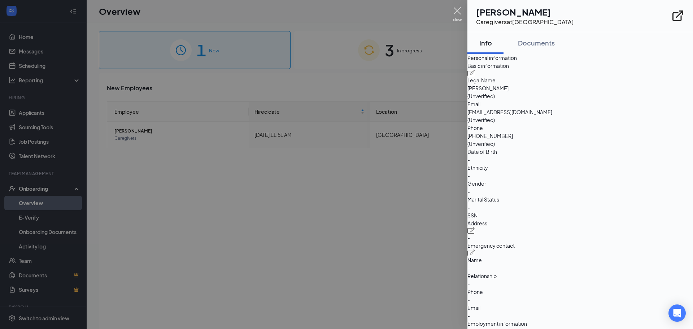
click at [457, 10] on img at bounding box center [457, 14] width 9 height 14
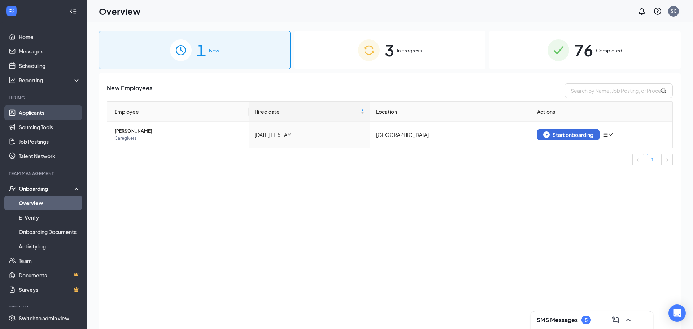
click at [39, 114] on link "Applicants" at bounding box center [50, 112] width 62 height 14
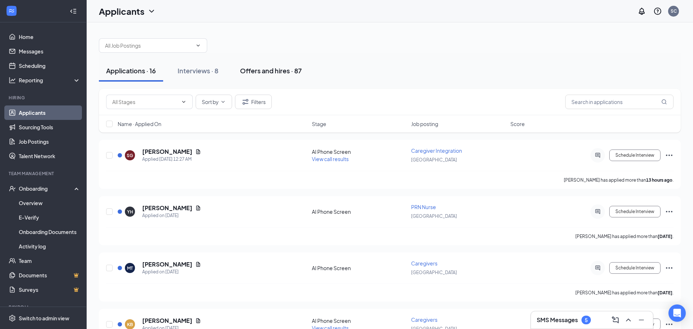
click at [275, 73] on div "Offers and hires · 87" at bounding box center [271, 70] width 62 height 9
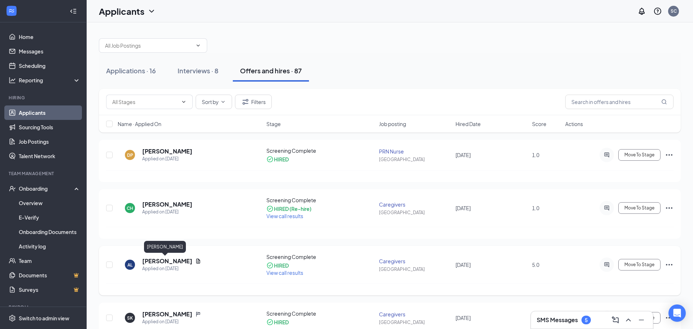
click at [163, 261] on h5 "[PERSON_NAME]" at bounding box center [167, 261] width 50 height 8
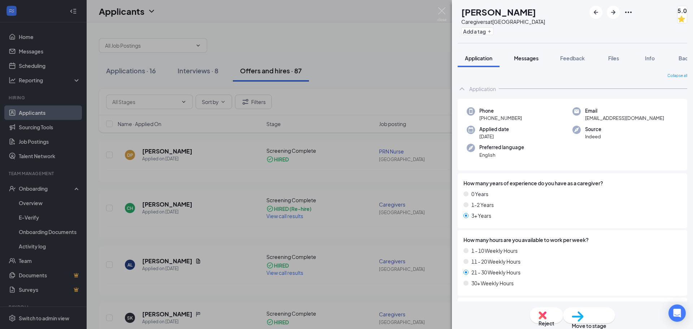
click at [527, 59] on span "Messages" at bounding box center [526, 58] width 25 height 6
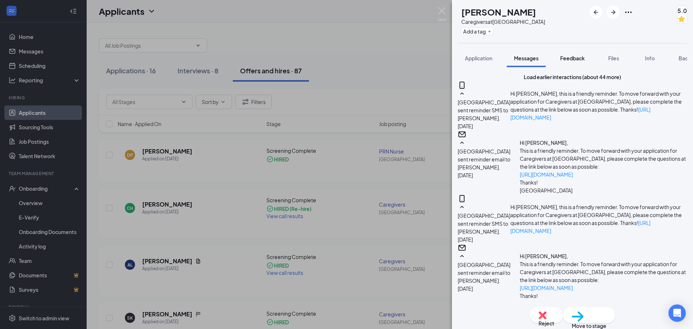
scroll to position [432, 0]
click at [566, 56] on span "Feedback" at bounding box center [572, 58] width 25 height 6
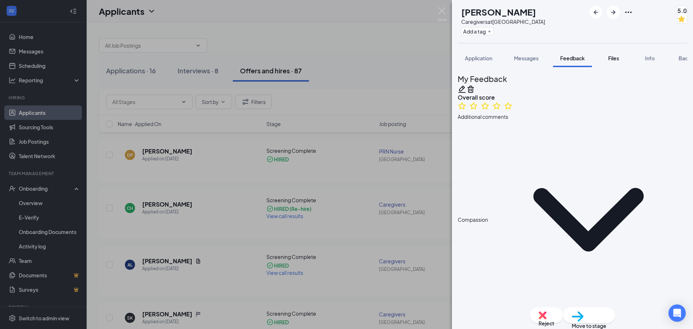
click at [618, 58] on span "Files" at bounding box center [613, 58] width 11 height 6
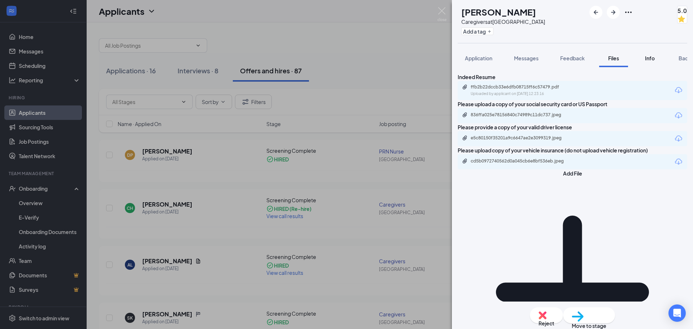
click at [648, 62] on button "Info" at bounding box center [649, 58] width 29 height 18
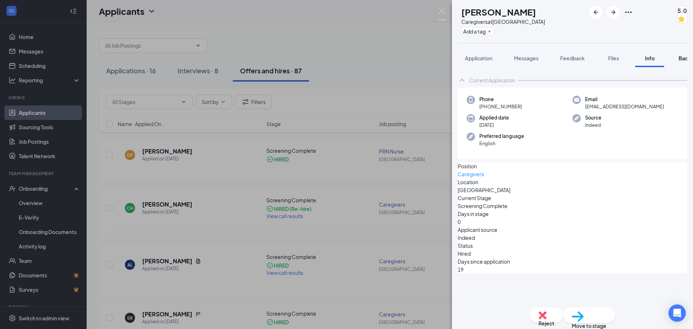
click at [680, 61] on div "Background" at bounding box center [694, 58] width 30 height 7
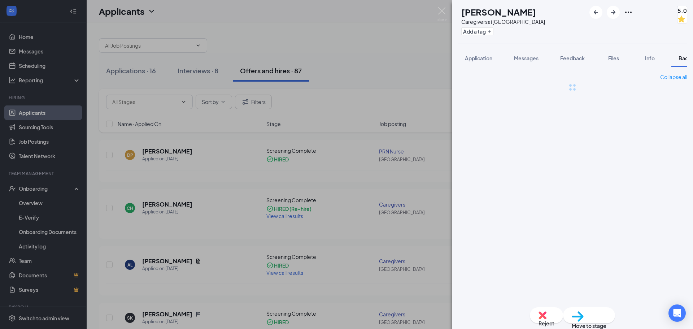
scroll to position [0, 30]
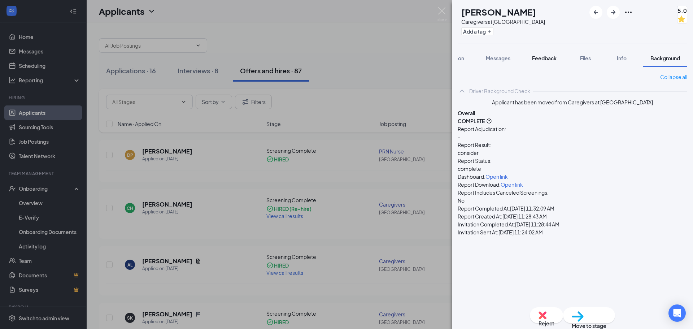
click at [533, 60] on span "Feedback" at bounding box center [544, 58] width 25 height 6
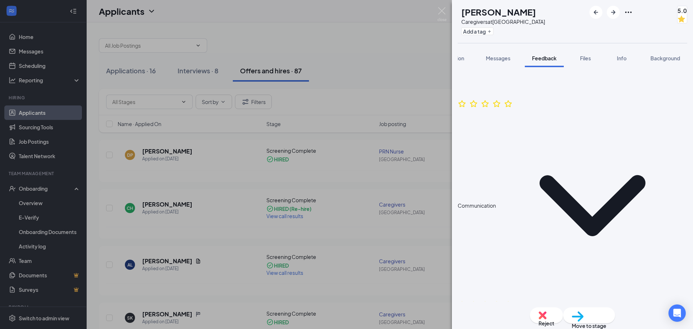
scroll to position [433, 0]
click at [497, 64] on button "Messages" at bounding box center [498, 58] width 39 height 18
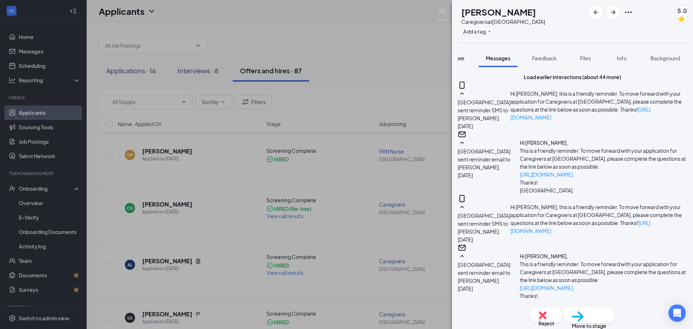
click at [462, 60] on span "Application" at bounding box center [450, 58] width 27 height 6
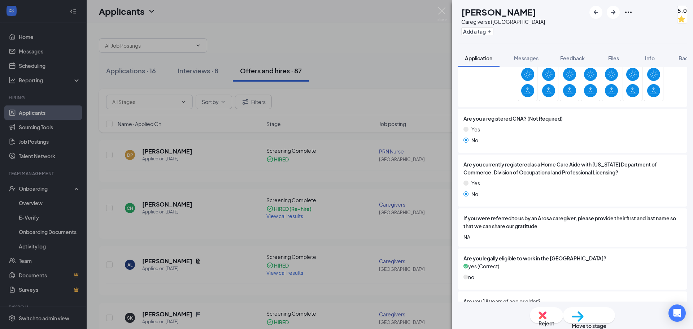
scroll to position [258, 0]
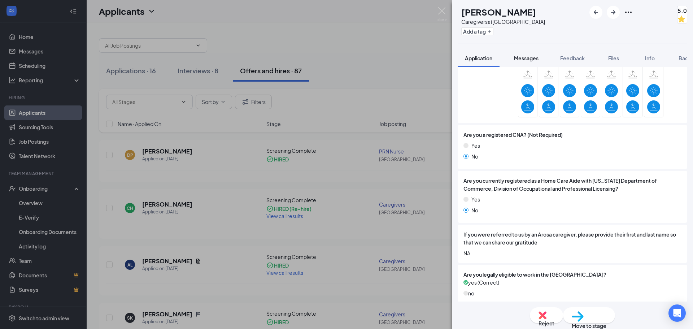
click at [535, 57] on span "Messages" at bounding box center [526, 58] width 25 height 6
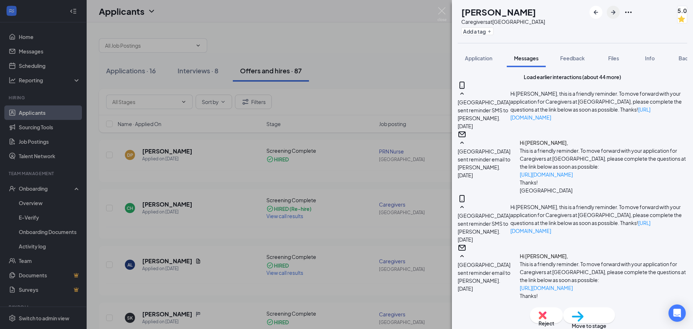
scroll to position [435, 0]
click at [609, 14] on icon "ArrowRight" at bounding box center [613, 12] width 9 height 9
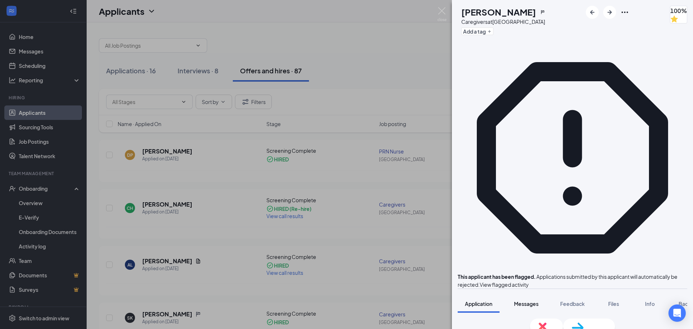
click at [527, 295] on button "Messages" at bounding box center [526, 304] width 39 height 18
click at [653, 300] on span "Info" at bounding box center [650, 303] width 10 height 6
click at [473, 318] on div "Current Application" at bounding box center [573, 325] width 230 height 14
click at [509, 322] on div "Current Application" at bounding box center [492, 325] width 46 height 7
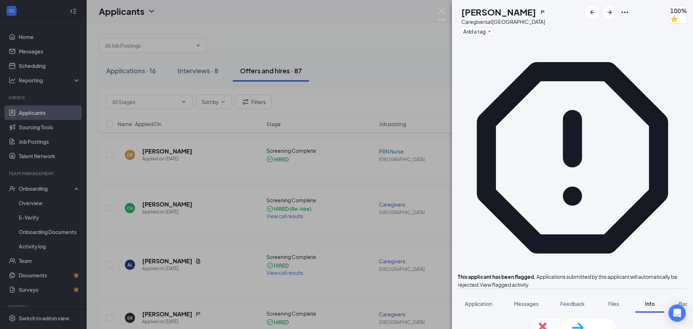
scroll to position [12, 0]
click at [613, 300] on span "Files" at bounding box center [613, 303] width 11 height 6
click at [678, 295] on button "Background" at bounding box center [693, 304] width 44 height 18
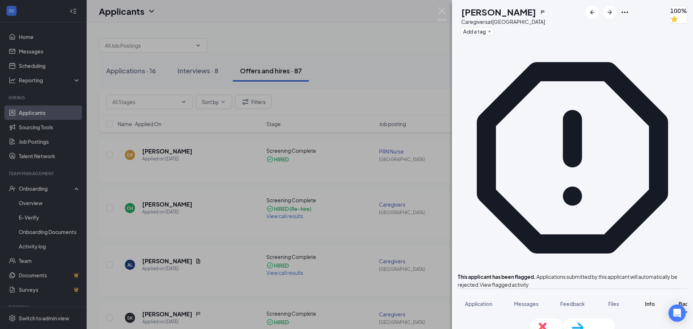
scroll to position [0, 30]
click at [486, 300] on span "Messages" at bounding box center [498, 303] width 25 height 6
click at [459, 300] on span "Application" at bounding box center [450, 303] width 27 height 6
drag, startPoint x: 444, startPoint y: 14, endPoint x: 443, endPoint y: 17, distance: 3.7
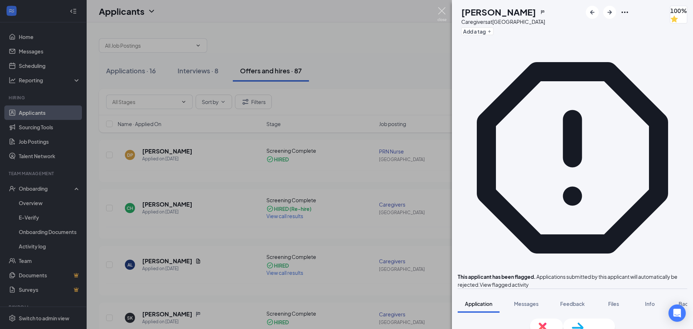
click at [444, 14] on img at bounding box center [441, 14] width 9 height 14
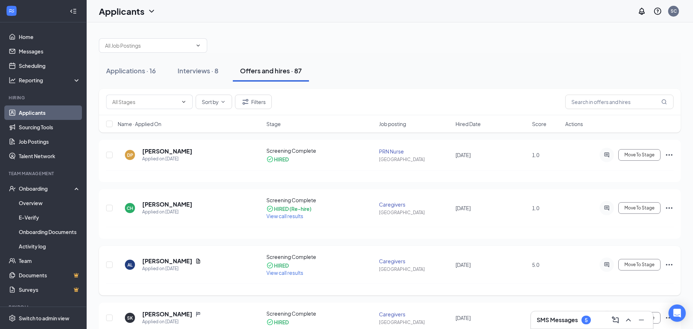
click at [672, 265] on icon "Ellipses" at bounding box center [669, 264] width 6 height 1
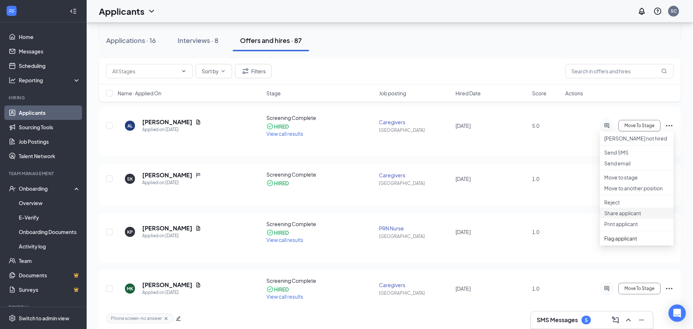
scroll to position [139, 0]
click at [644, 126] on span "Move To Stage" at bounding box center [639, 125] width 30 height 5
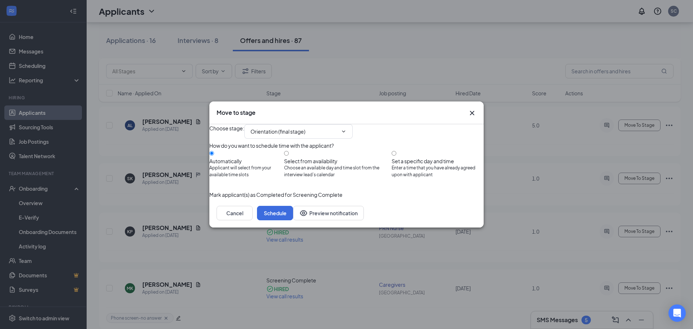
click at [472, 111] on icon "Cross" at bounding box center [472, 113] width 4 height 4
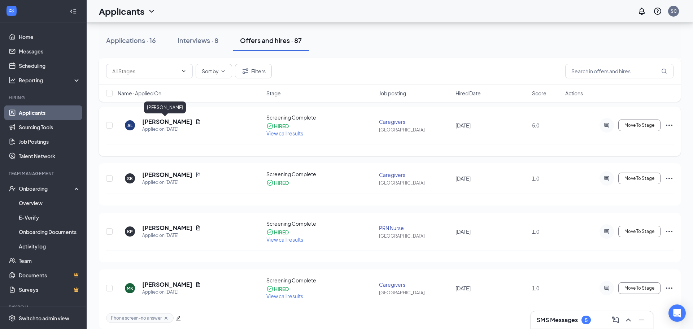
click at [157, 125] on h5 "[PERSON_NAME]" at bounding box center [167, 122] width 50 height 8
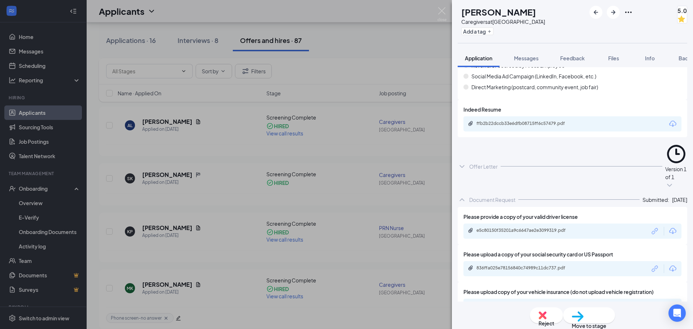
scroll to position [1114, 0]
click at [489, 164] on div "Offer Letter" at bounding box center [483, 165] width 29 height 7
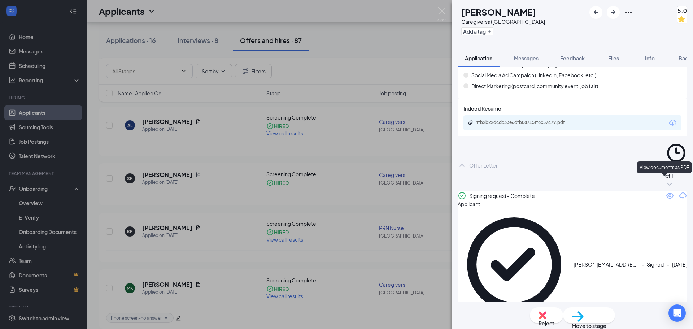
click at [666, 193] on icon "Eye" at bounding box center [669, 196] width 7 height 6
click at [36, 205] on div "AL [PERSON_NAME] Caregivers at [GEOGRAPHIC_DATA] Add a tag 5.0 Application Mess…" at bounding box center [346, 164] width 693 height 329
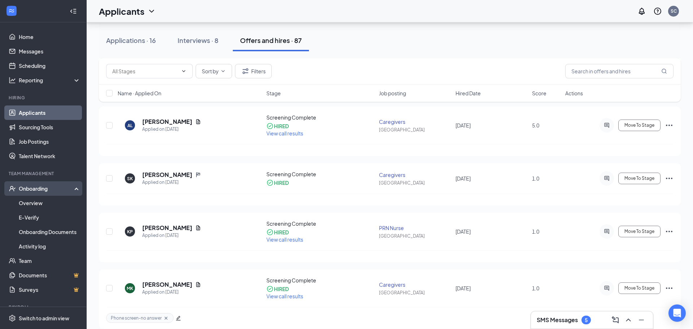
click at [37, 192] on div "Onboarding" at bounding box center [47, 188] width 56 height 7
click at [38, 194] on div "Onboarding" at bounding box center [43, 188] width 87 height 14
click at [48, 231] on link "Onboarding Documents" at bounding box center [50, 232] width 62 height 14
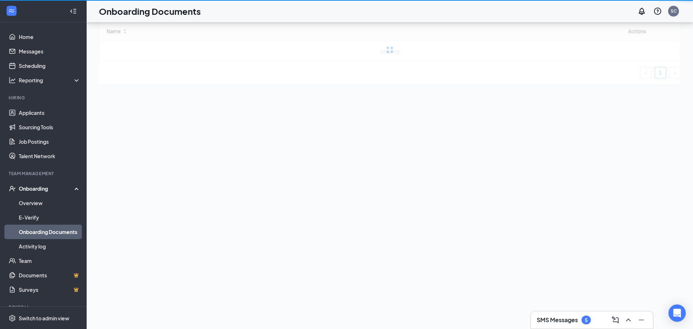
scroll to position [32, 0]
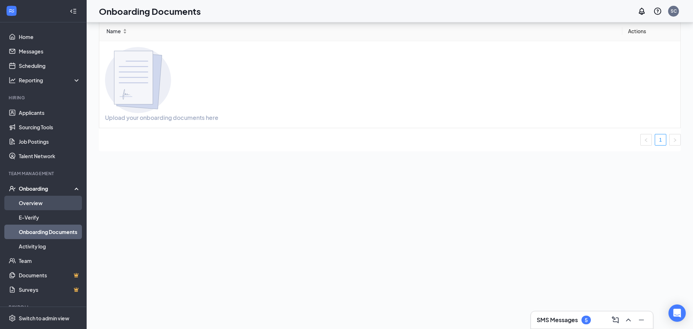
click at [42, 205] on link "Overview" at bounding box center [50, 203] width 62 height 14
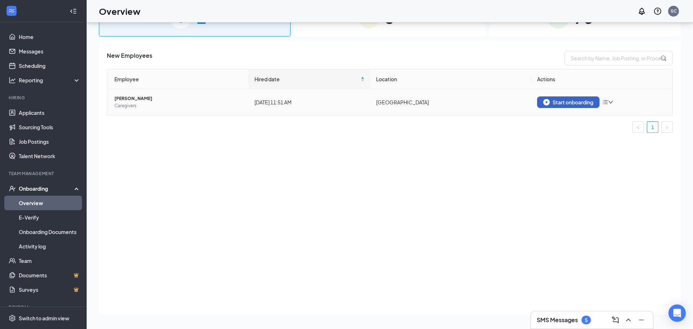
click at [565, 104] on div "Start onboarding" at bounding box center [568, 102] width 50 height 6
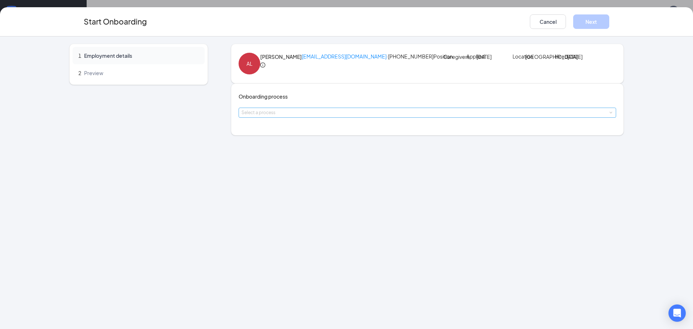
click at [294, 116] on div "Select a process" at bounding box center [425, 112] width 369 height 7
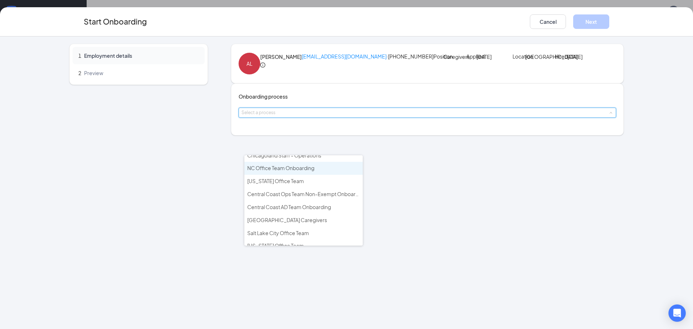
scroll to position [47, 0]
click at [306, 212] on li "[GEOGRAPHIC_DATA] Caregivers" at bounding box center [303, 218] width 118 height 13
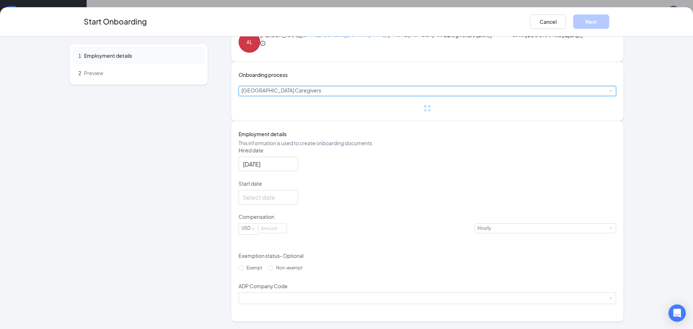
scroll to position [75, 0]
click at [294, 196] on div at bounding box center [268, 197] width 51 height 9
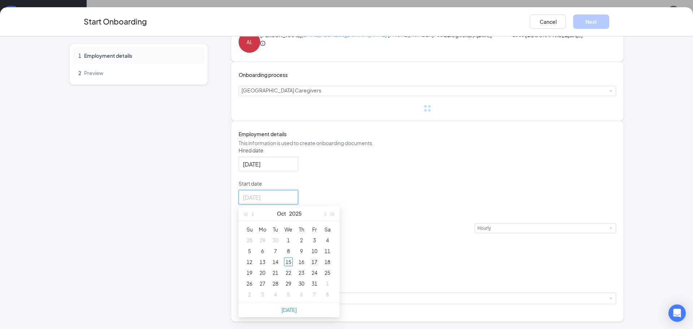
type input "[DATE]"
click at [319, 261] on div "17" at bounding box center [314, 261] width 9 height 9
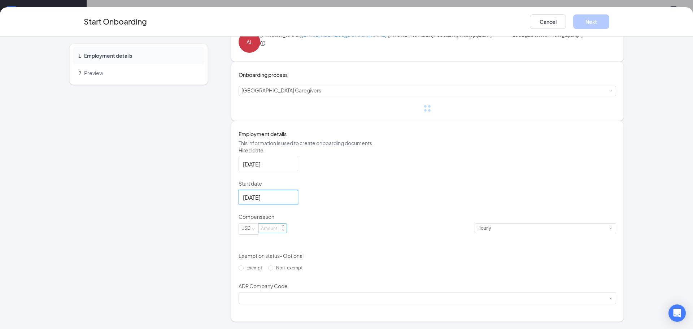
click at [287, 226] on input at bounding box center [272, 227] width 28 height 9
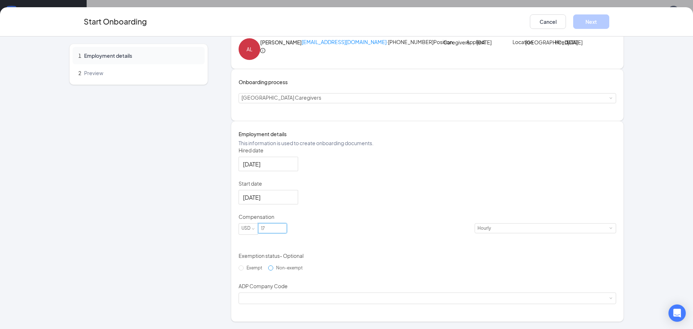
type input "17"
click at [268, 274] on label "Non-exempt" at bounding box center [287, 268] width 38 height 12
click at [268, 270] on input "Non-exempt" at bounding box center [270, 267] width 5 height 5
radio input "true"
click at [355, 301] on div at bounding box center [427, 298] width 372 height 11
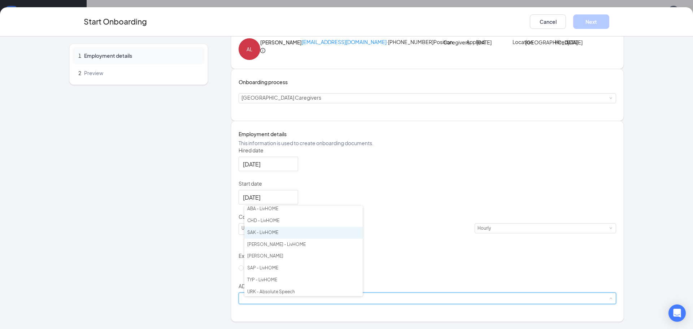
scroll to position [5, 0]
click at [273, 231] on li "SAK - LivHOME" at bounding box center [303, 231] width 118 height 12
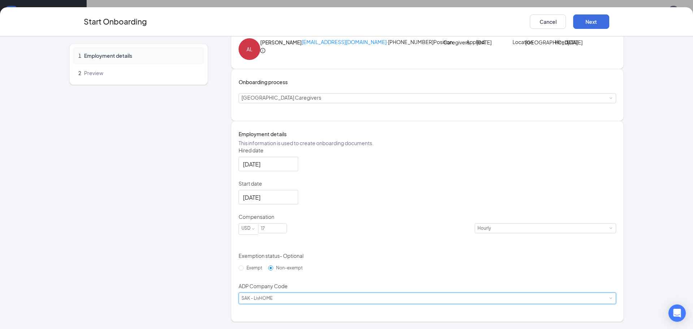
scroll to position [0, 0]
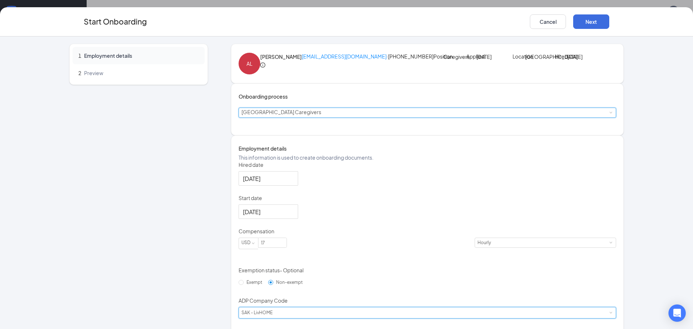
click at [329, 117] on div "Select a process [GEOGRAPHIC_DATA] Caregivers" at bounding box center [427, 112] width 372 height 9
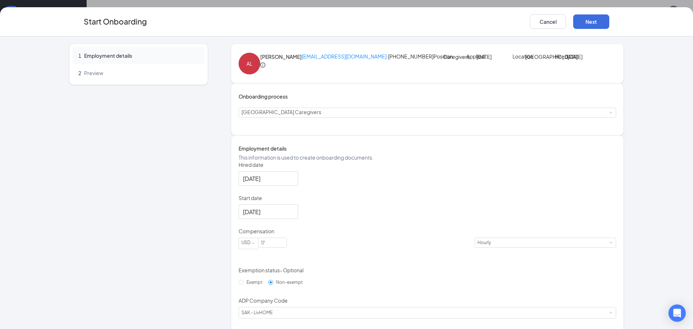
click at [421, 118] on div "Select a process [GEOGRAPHIC_DATA] Caregivers" at bounding box center [428, 113] width 378 height 10
click at [593, 21] on button "Next" at bounding box center [591, 21] width 36 height 14
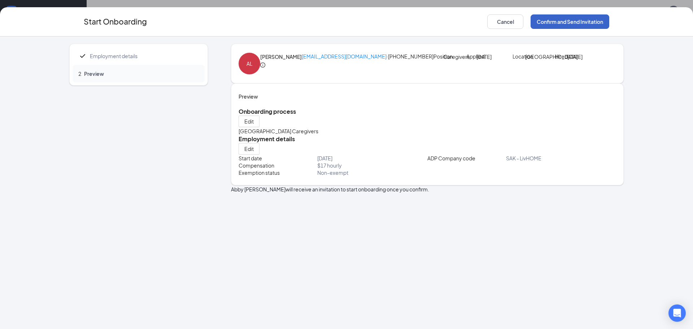
click at [589, 24] on button "Confirm and Send Invitation" at bounding box center [570, 21] width 79 height 14
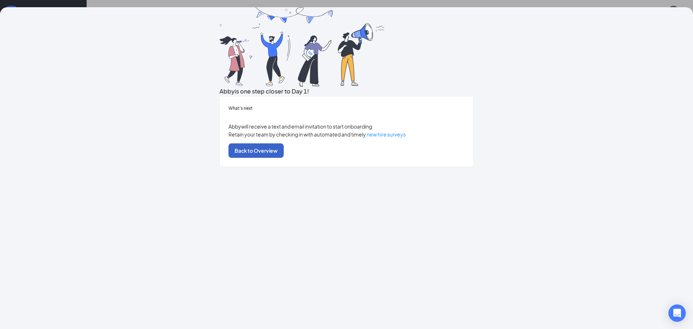
click at [284, 158] on button "Back to Overview" at bounding box center [255, 150] width 55 height 14
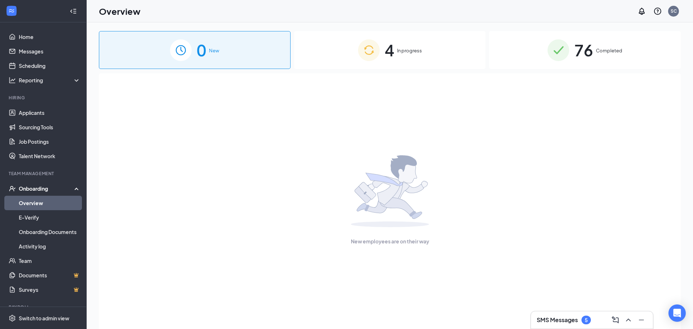
click at [410, 57] on div "4 In progress" at bounding box center [390, 50] width 192 height 38
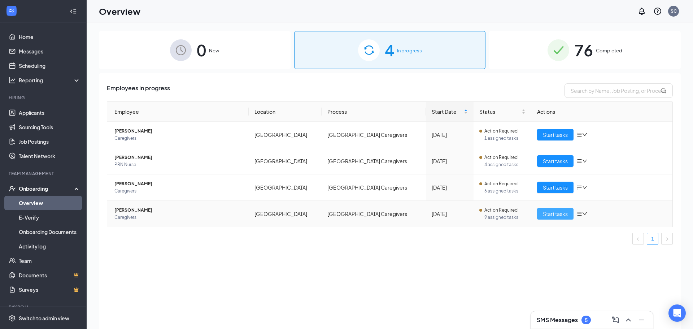
click at [552, 215] on span "Start tasks" at bounding box center [555, 214] width 25 height 8
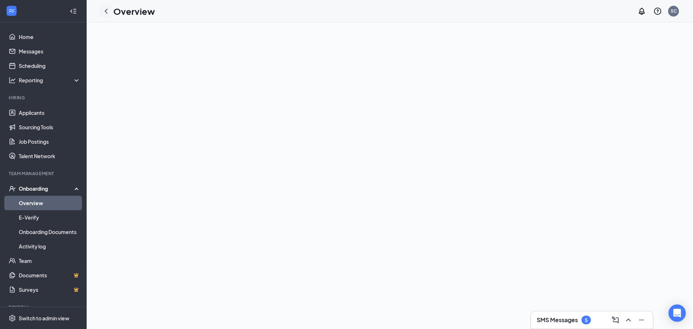
click at [107, 11] on icon "ChevronLeft" at bounding box center [106, 11] width 9 height 9
click at [62, 199] on link "Overview" at bounding box center [50, 203] width 62 height 14
click at [71, 203] on link "Overview" at bounding box center [50, 203] width 62 height 14
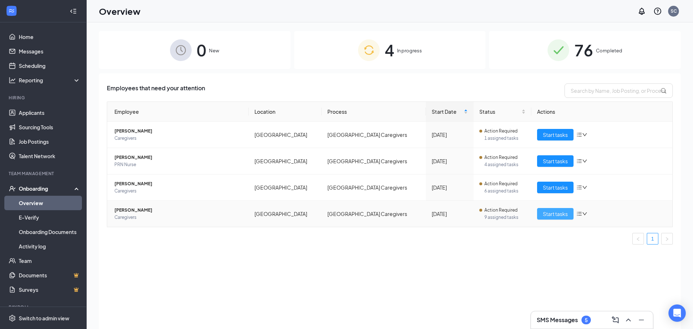
click at [558, 214] on span "Start tasks" at bounding box center [555, 214] width 25 height 8
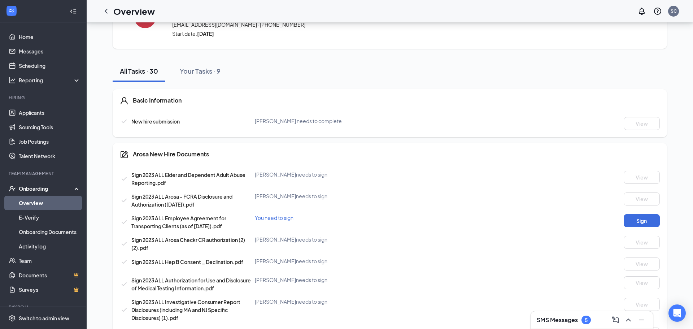
scroll to position [50, 0]
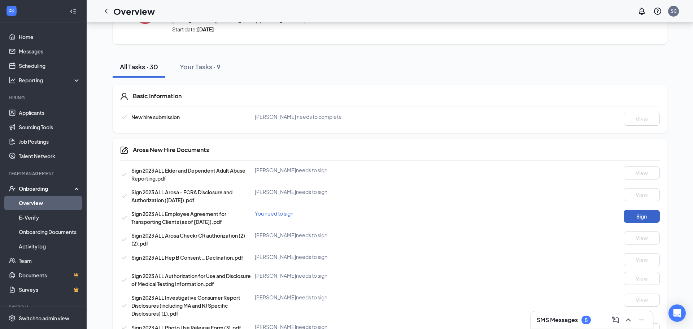
click at [641, 219] on button "Sign" at bounding box center [642, 216] width 36 height 13
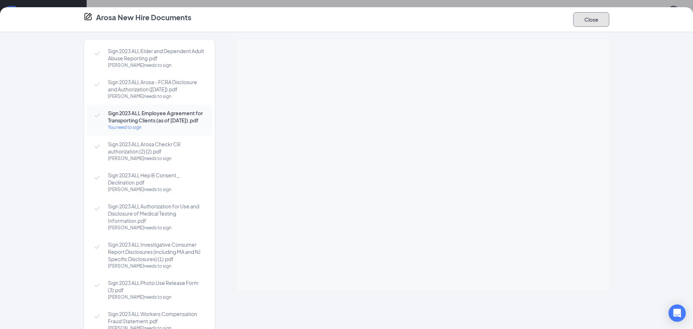
click at [578, 22] on button "Close" at bounding box center [591, 19] width 36 height 14
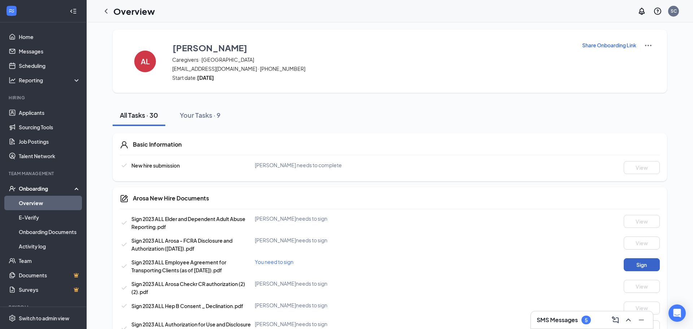
scroll to position [0, 0]
